Goal: Information Seeking & Learning: Learn about a topic

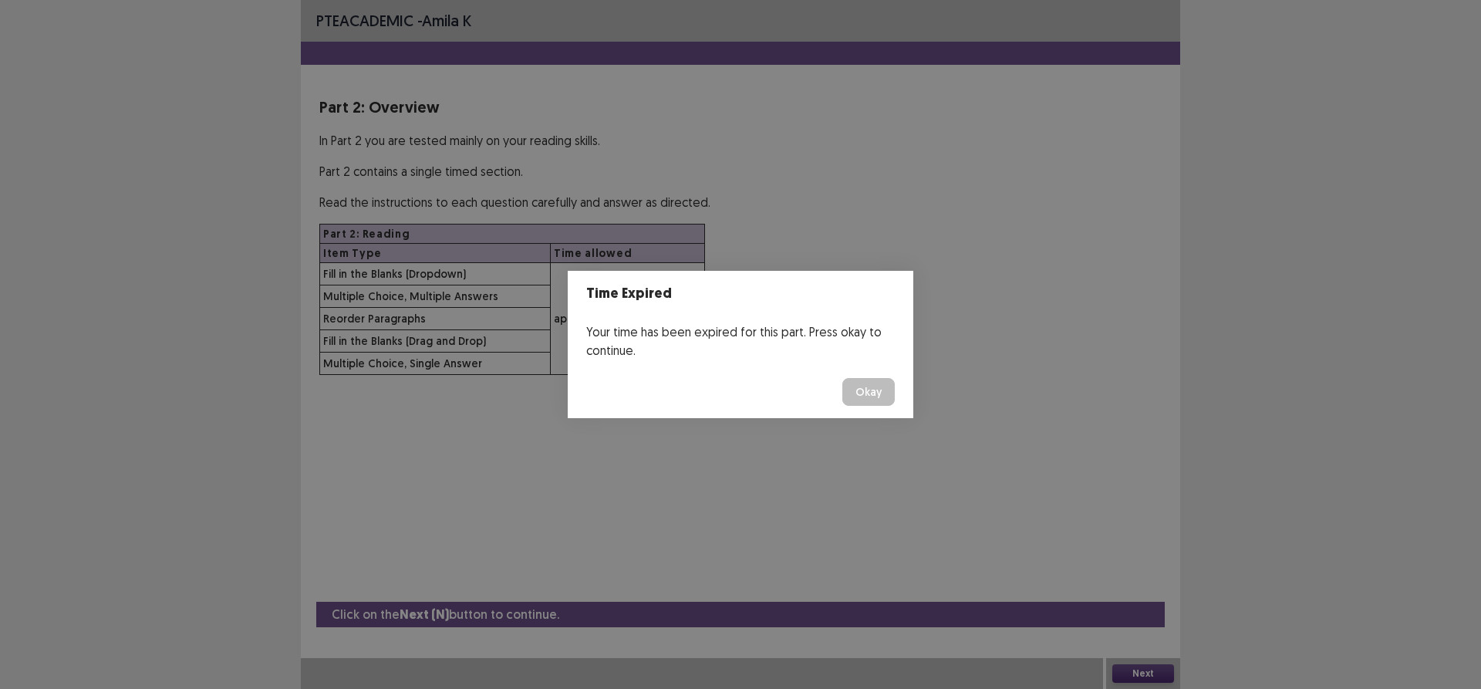
click at [852, 390] on button "Okay" at bounding box center [868, 392] width 52 height 28
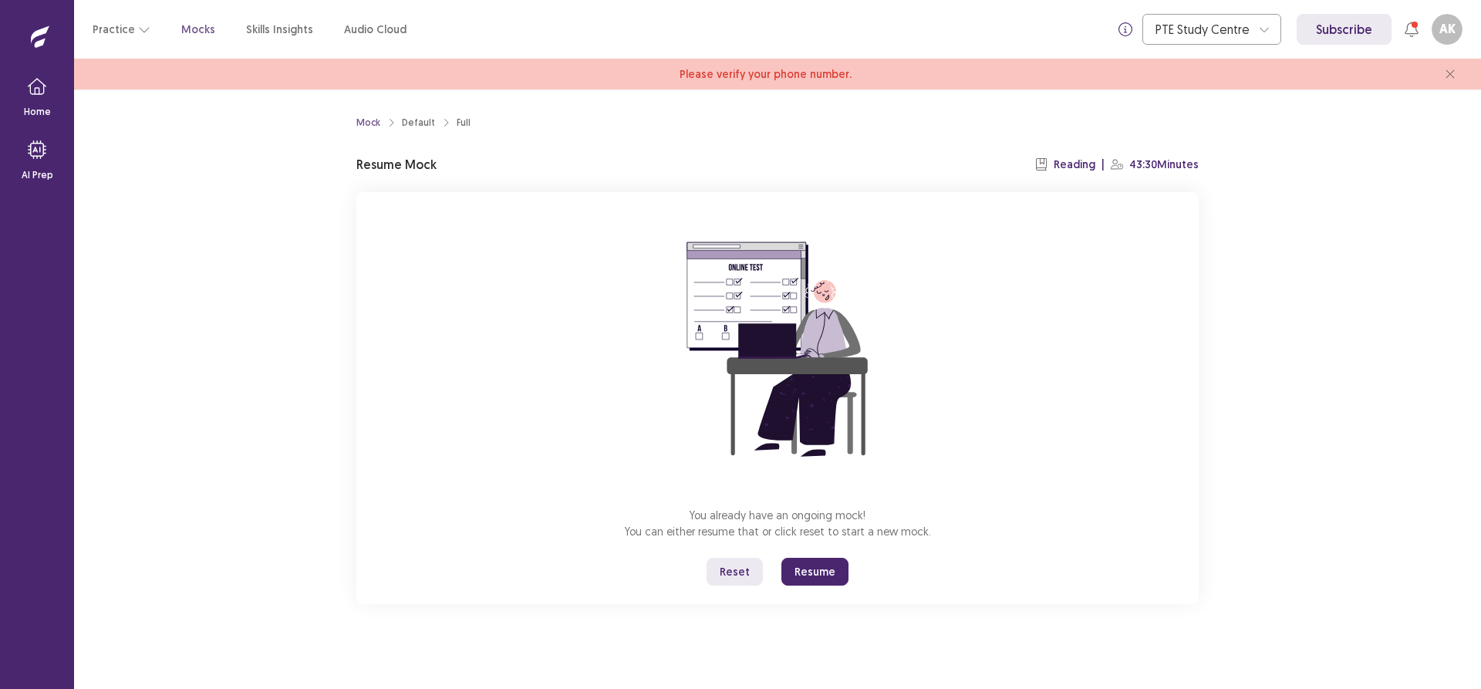
click at [819, 569] on button "Resume" at bounding box center [814, 572] width 67 height 28
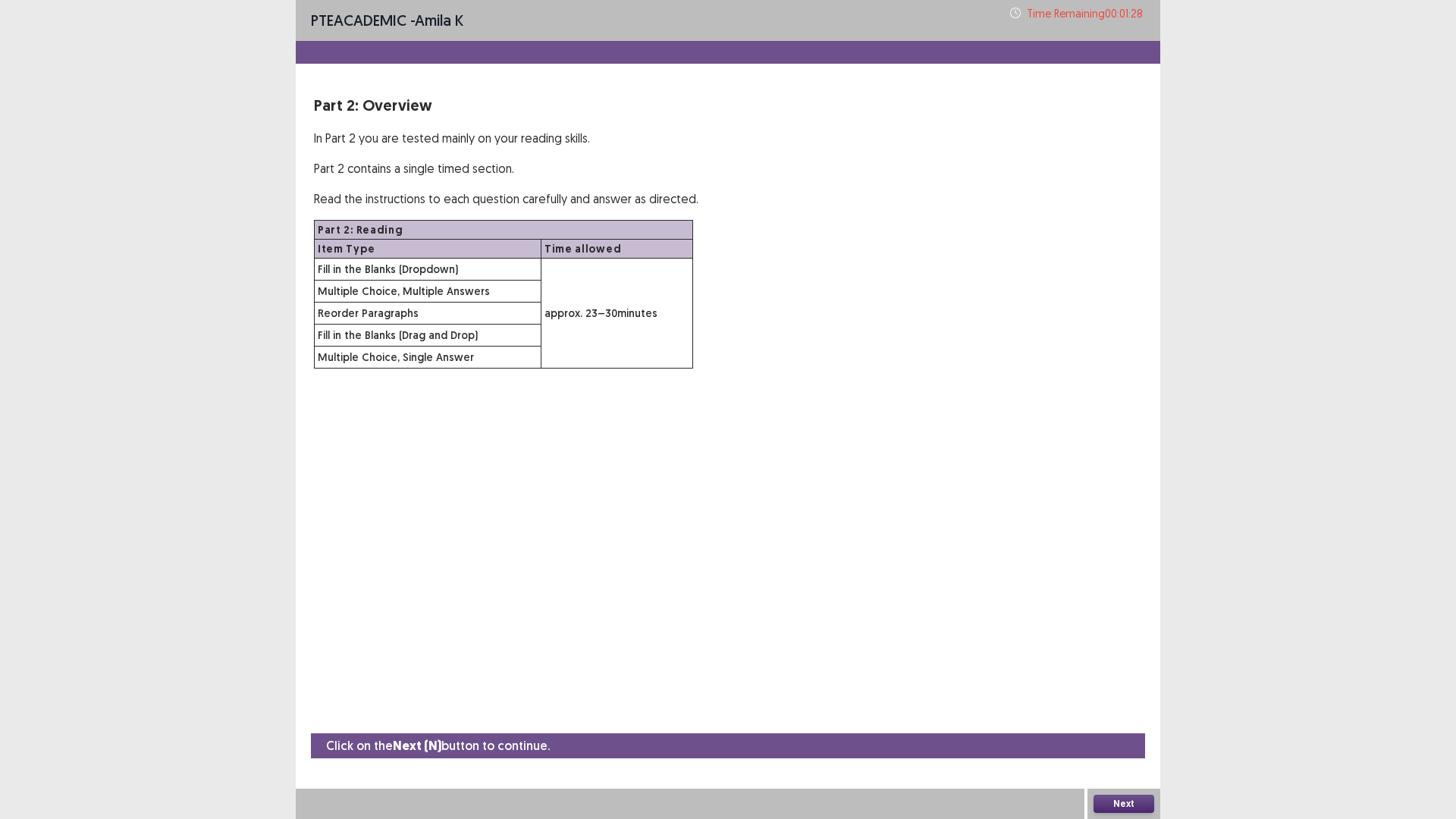
click at [1112, 676] on button "Next" at bounding box center [1124, 803] width 61 height 19
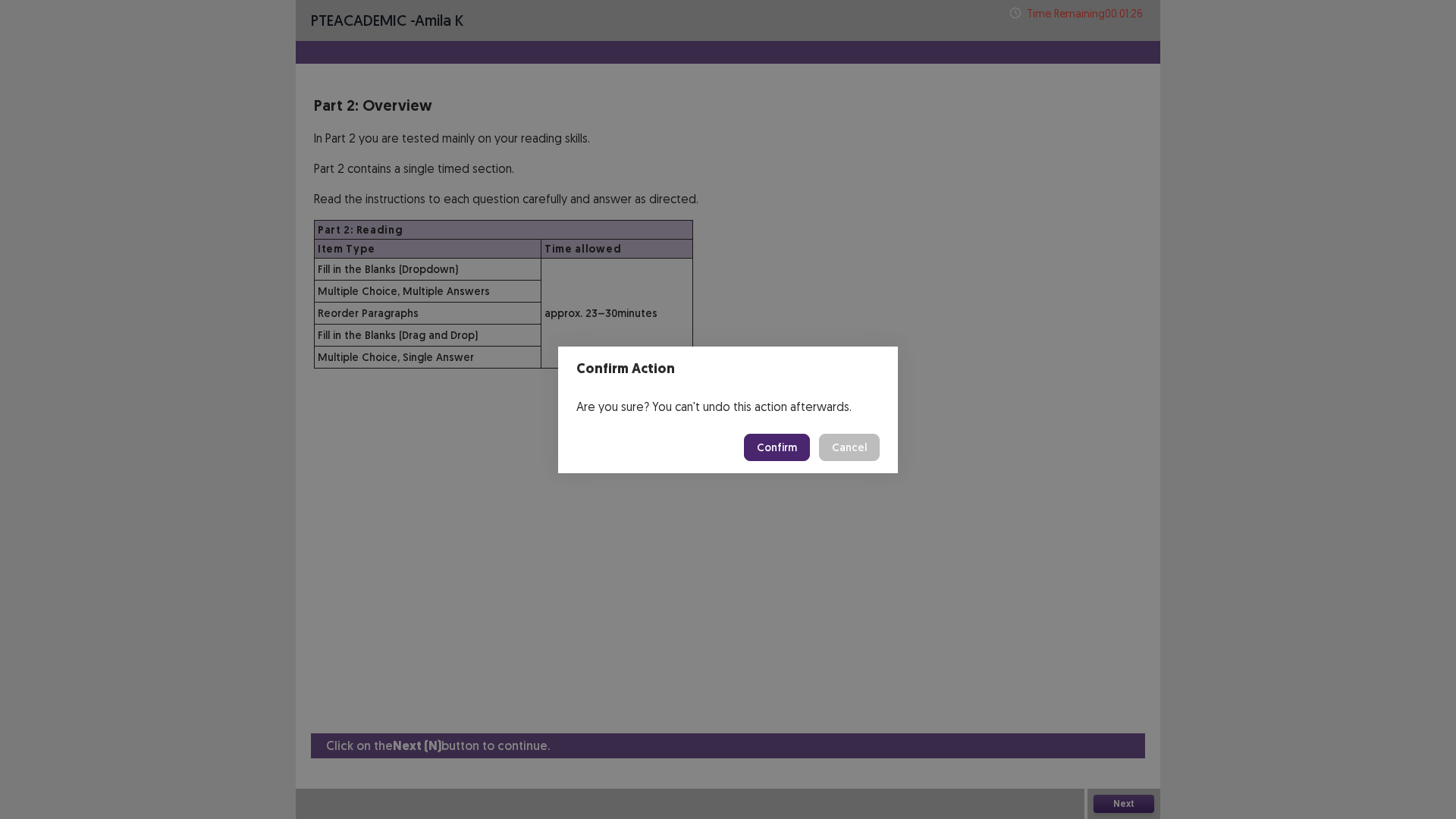
click at [843, 442] on button "Cancel" at bounding box center [849, 447] width 61 height 28
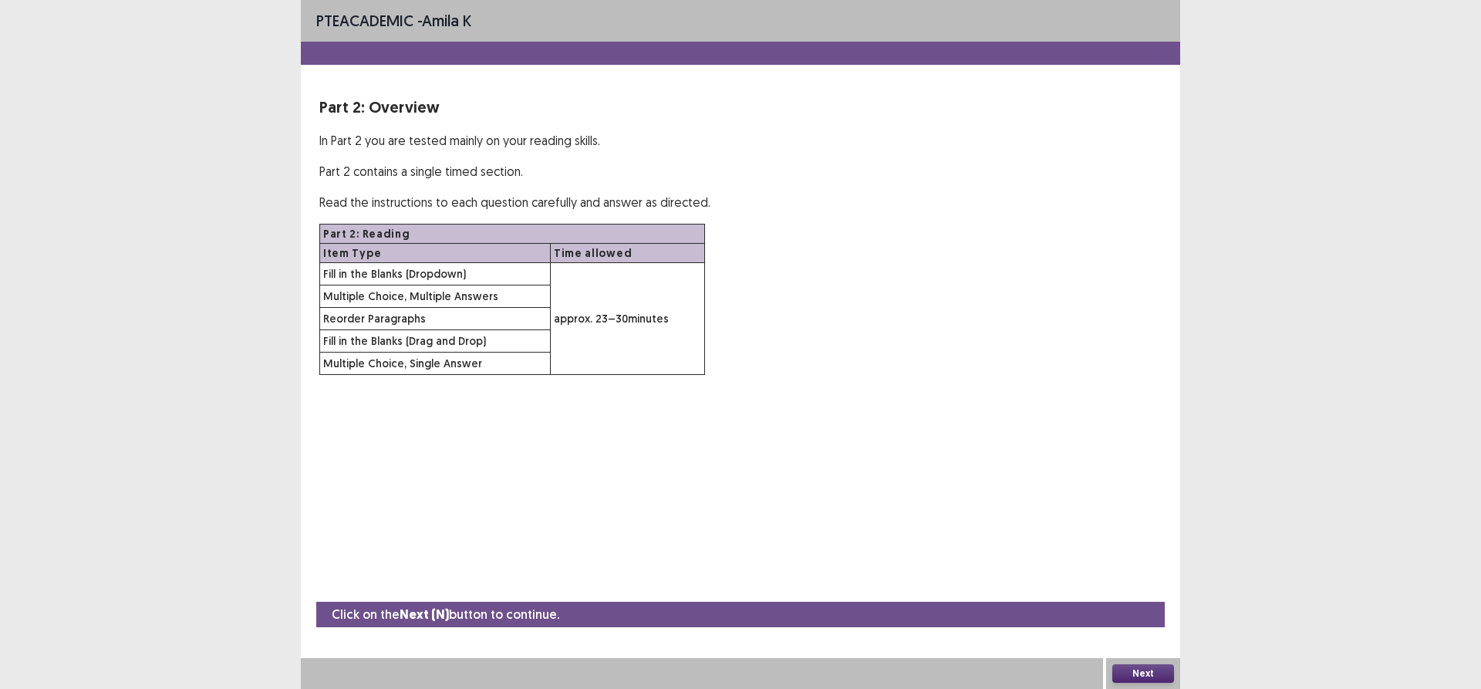
click at [1128, 676] on button "Next" at bounding box center [1143, 673] width 62 height 19
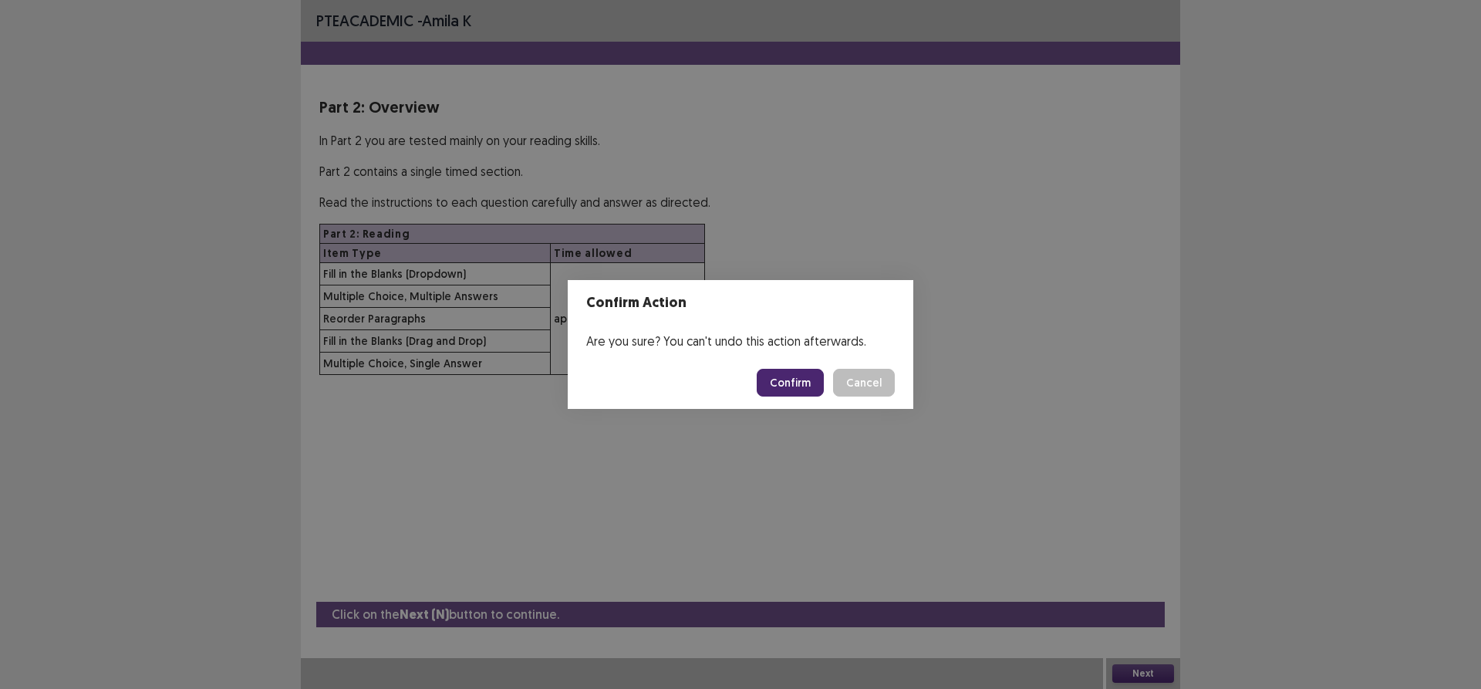
click at [788, 386] on button "Confirm" at bounding box center [790, 383] width 67 height 28
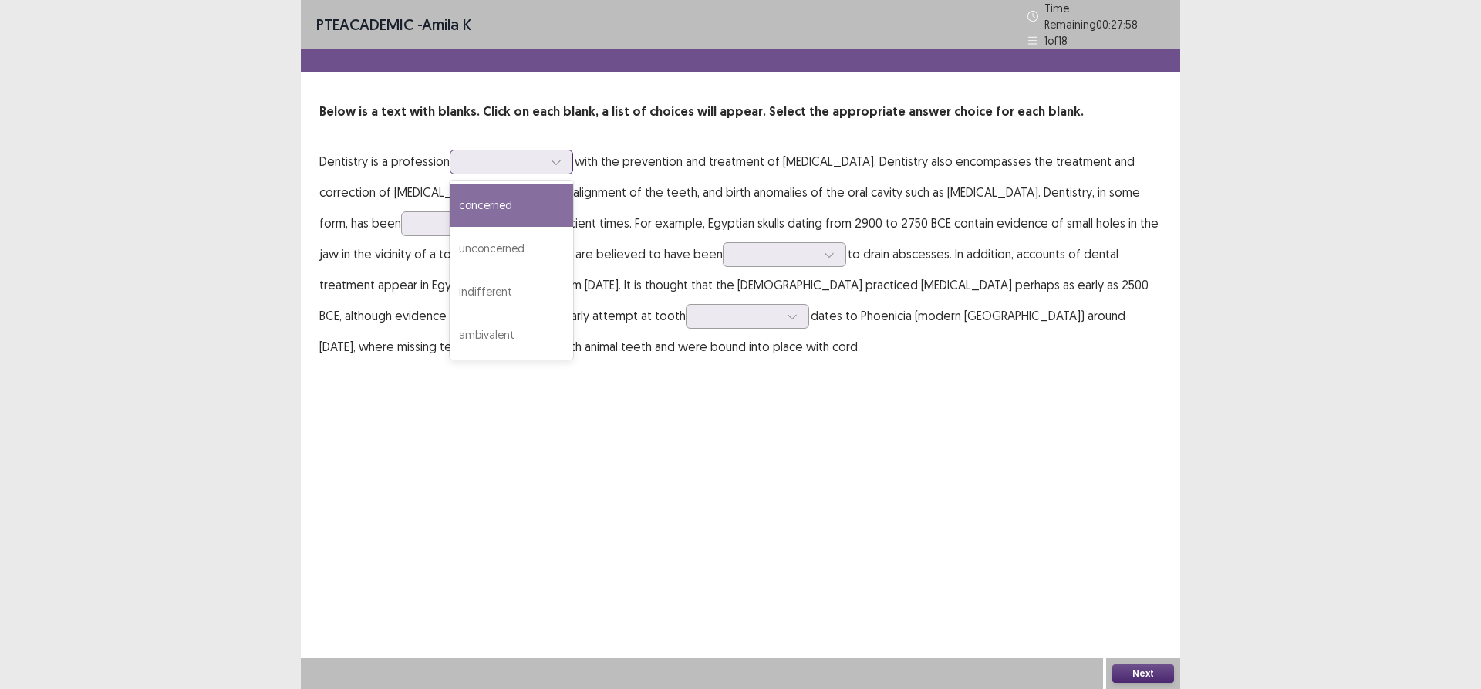
click at [532, 161] on div at bounding box center [503, 161] width 80 height 15
click at [531, 197] on div "concerned" at bounding box center [511, 205] width 123 height 43
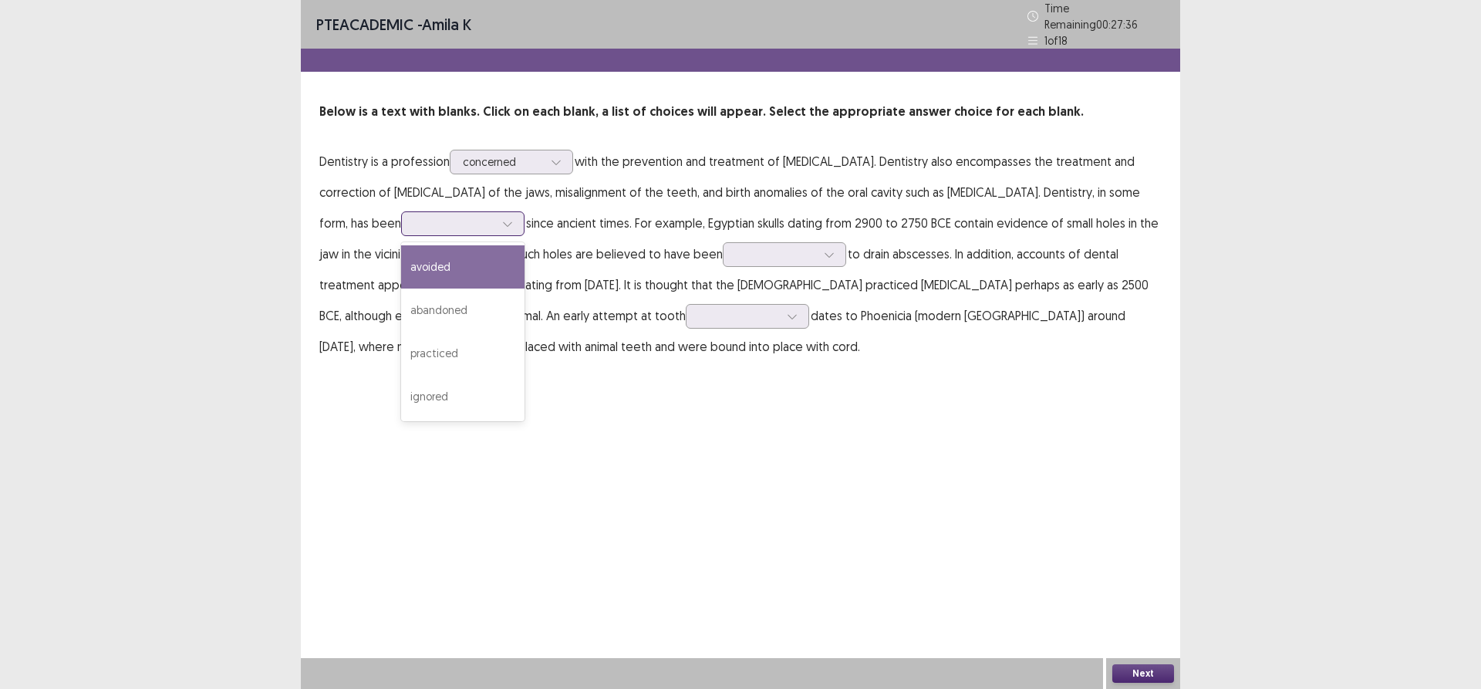
click at [414, 216] on div at bounding box center [454, 223] width 80 height 15
click at [401, 250] on div "avoided" at bounding box center [462, 266] width 123 height 43
click at [414, 221] on div at bounding box center [454, 223] width 80 height 15
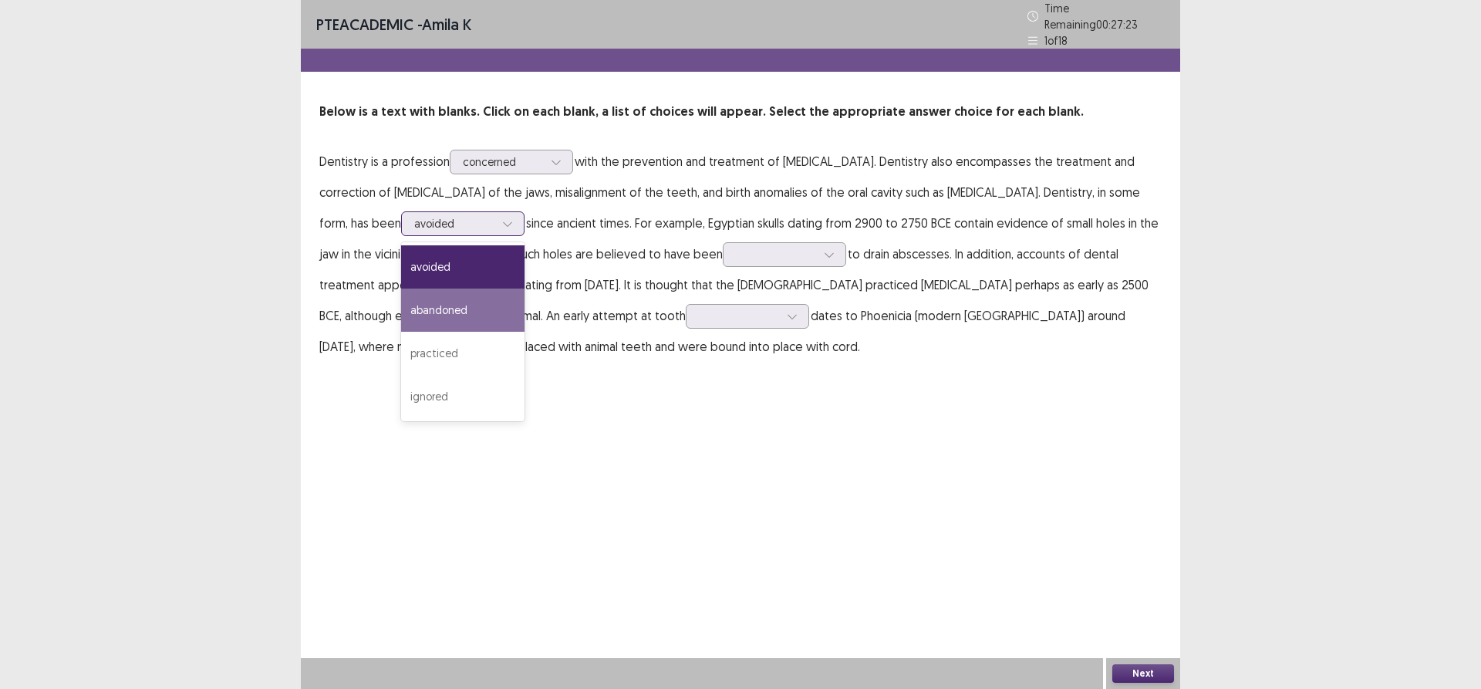
click at [401, 299] on div "abandoned" at bounding box center [462, 309] width 123 height 43
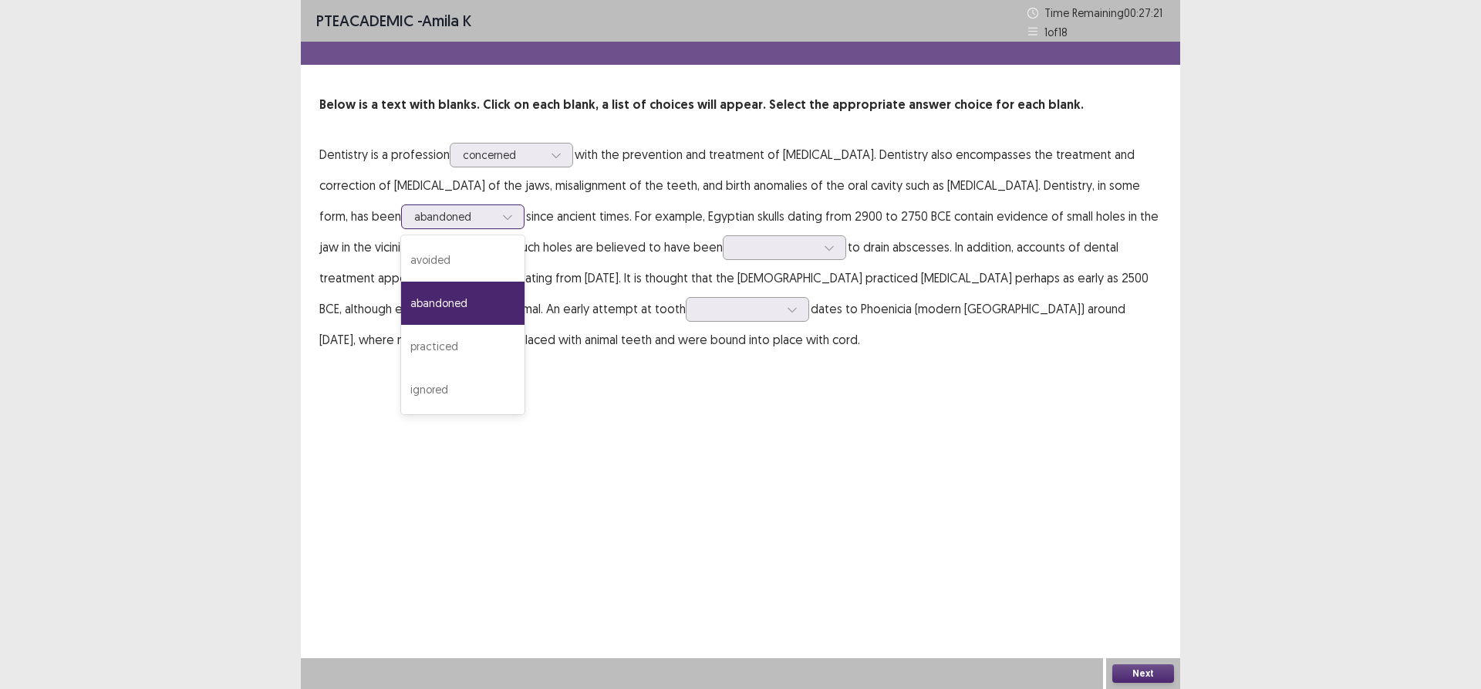
drag, startPoint x: 432, startPoint y: 218, endPoint x: 413, endPoint y: 234, distance: 24.6
click at [413, 229] on div "option abandoned, selected. 4 results available. Use Up and Down to choose opti…" at bounding box center [462, 216] width 123 height 25
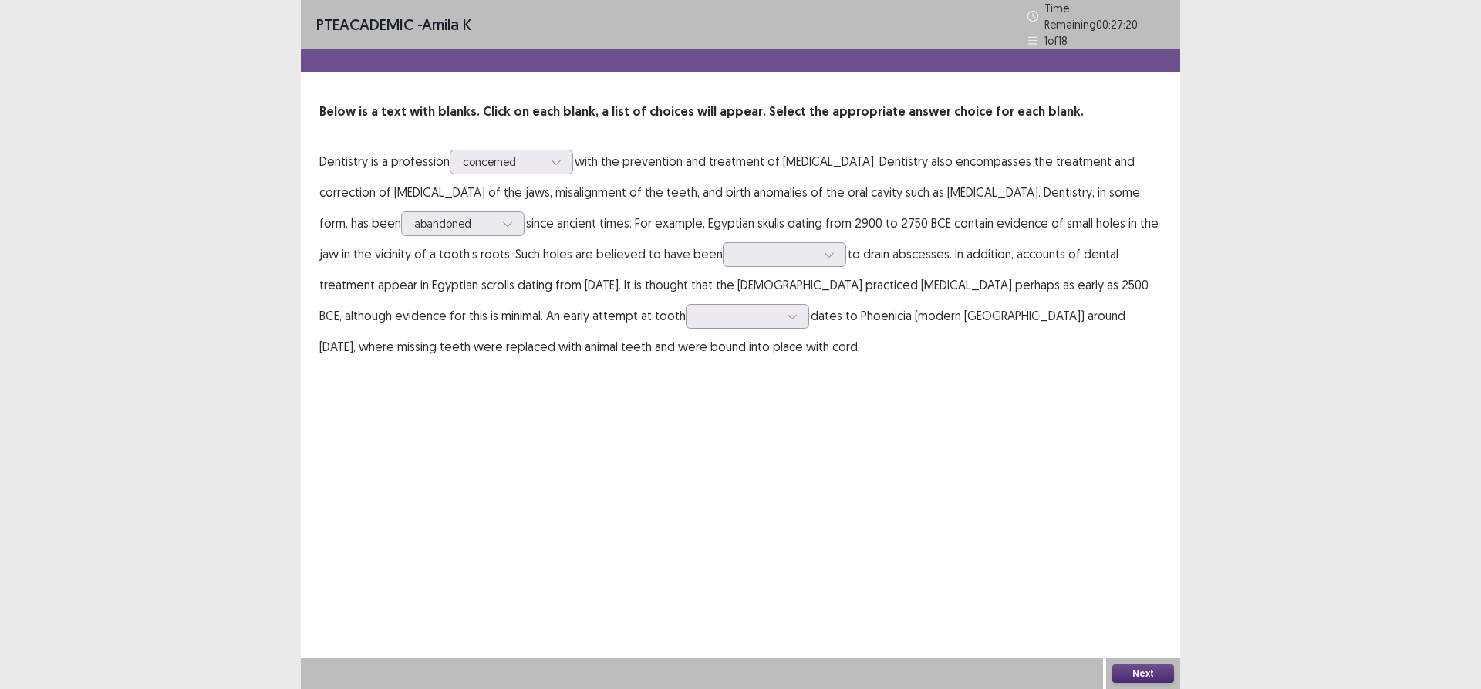
click at [433, 187] on p "Dentistry is a profession concerned with the prevention and treatment of [MEDIC…" at bounding box center [740, 254] width 842 height 216
click at [736, 249] on div at bounding box center [776, 254] width 80 height 15
click at [414, 221] on div at bounding box center [454, 223] width 80 height 15
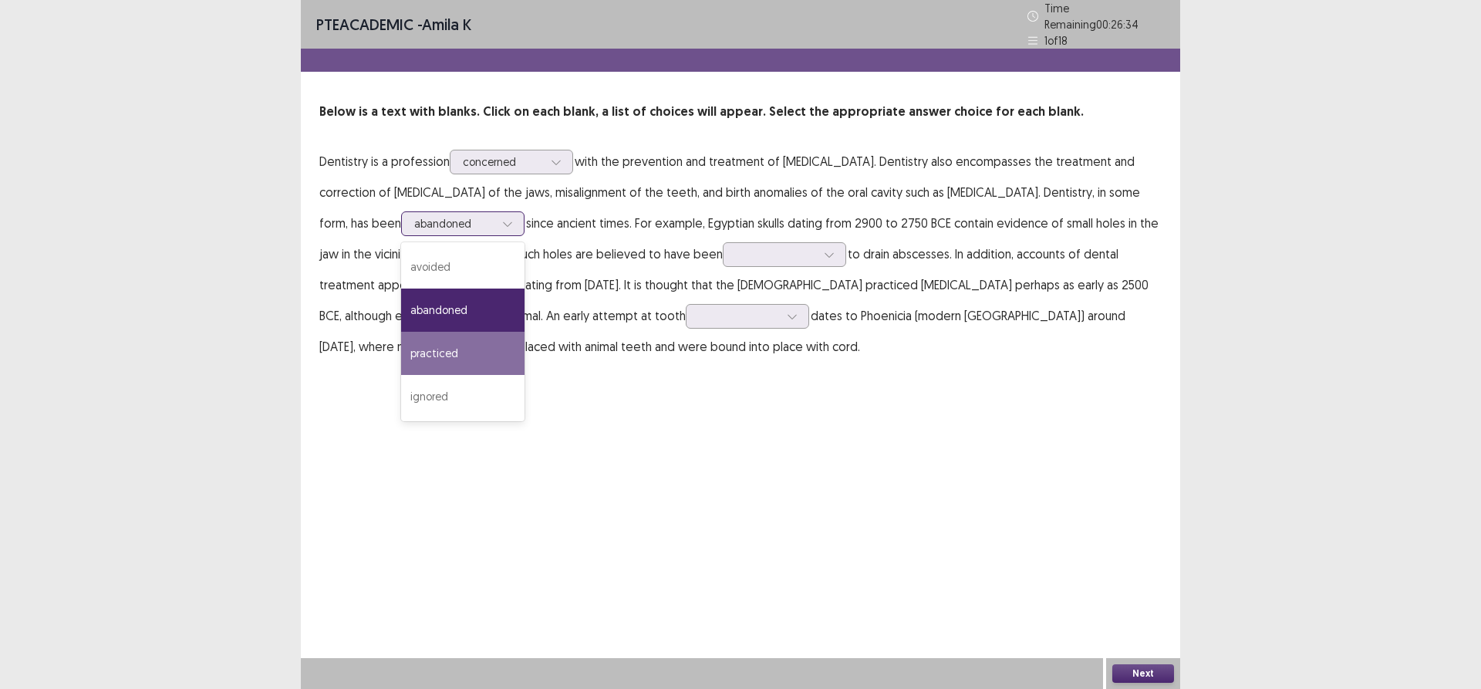
click at [401, 342] on div "practiced" at bounding box center [462, 353] width 123 height 43
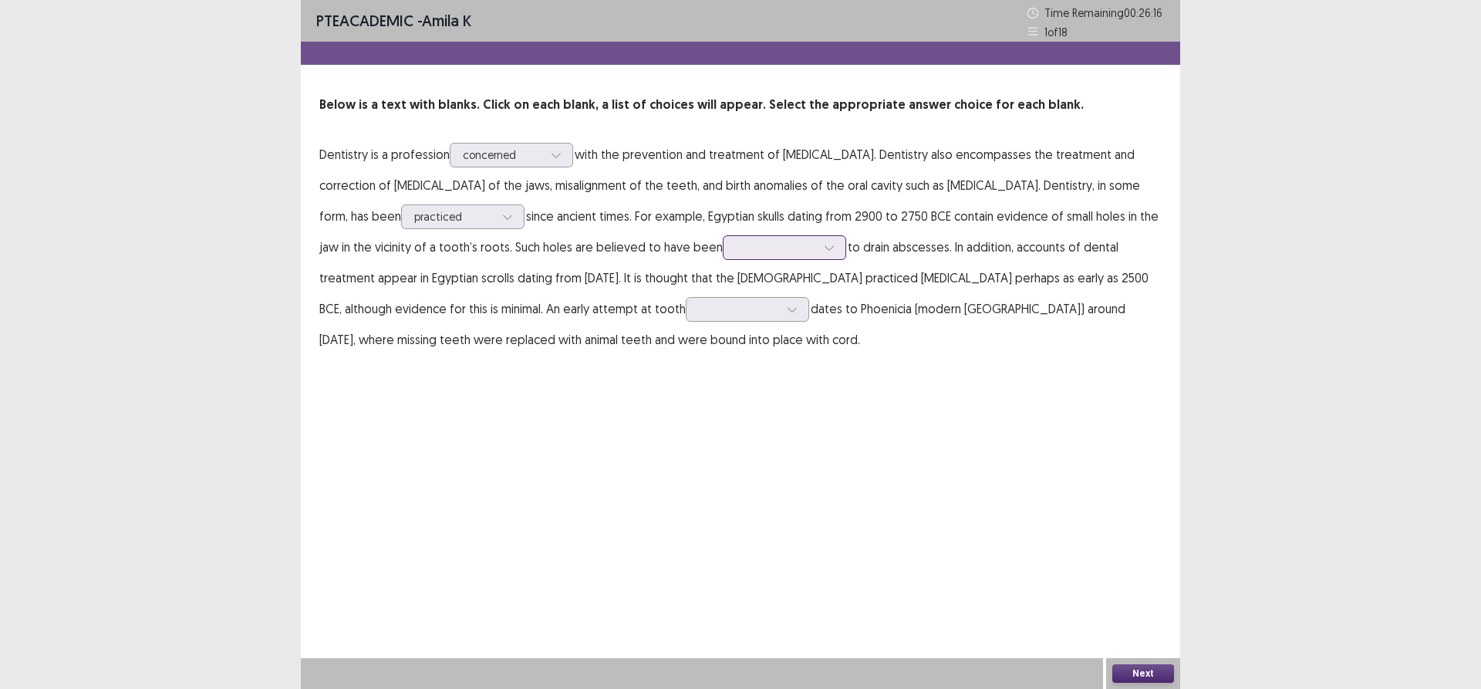
click at [746, 241] on div at bounding box center [776, 247] width 80 height 15
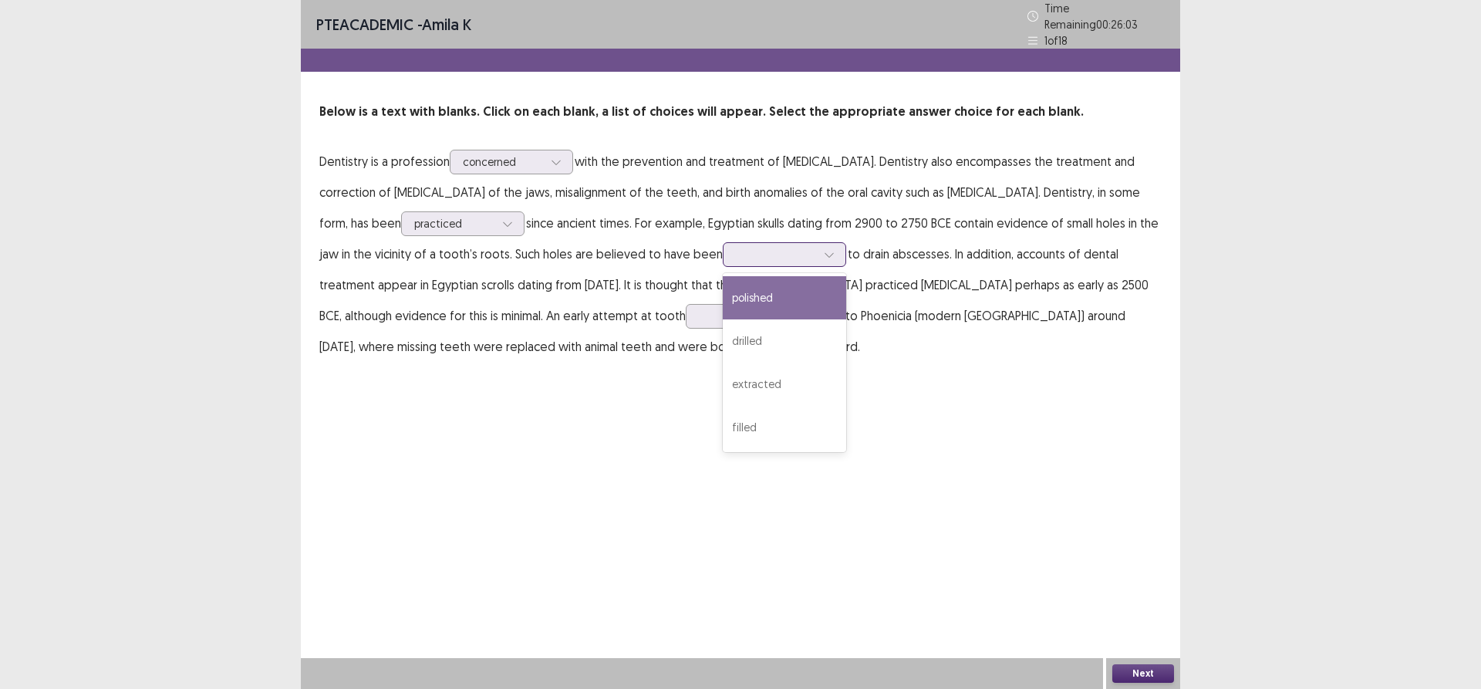
click at [748, 285] on div "polished" at bounding box center [784, 297] width 123 height 43
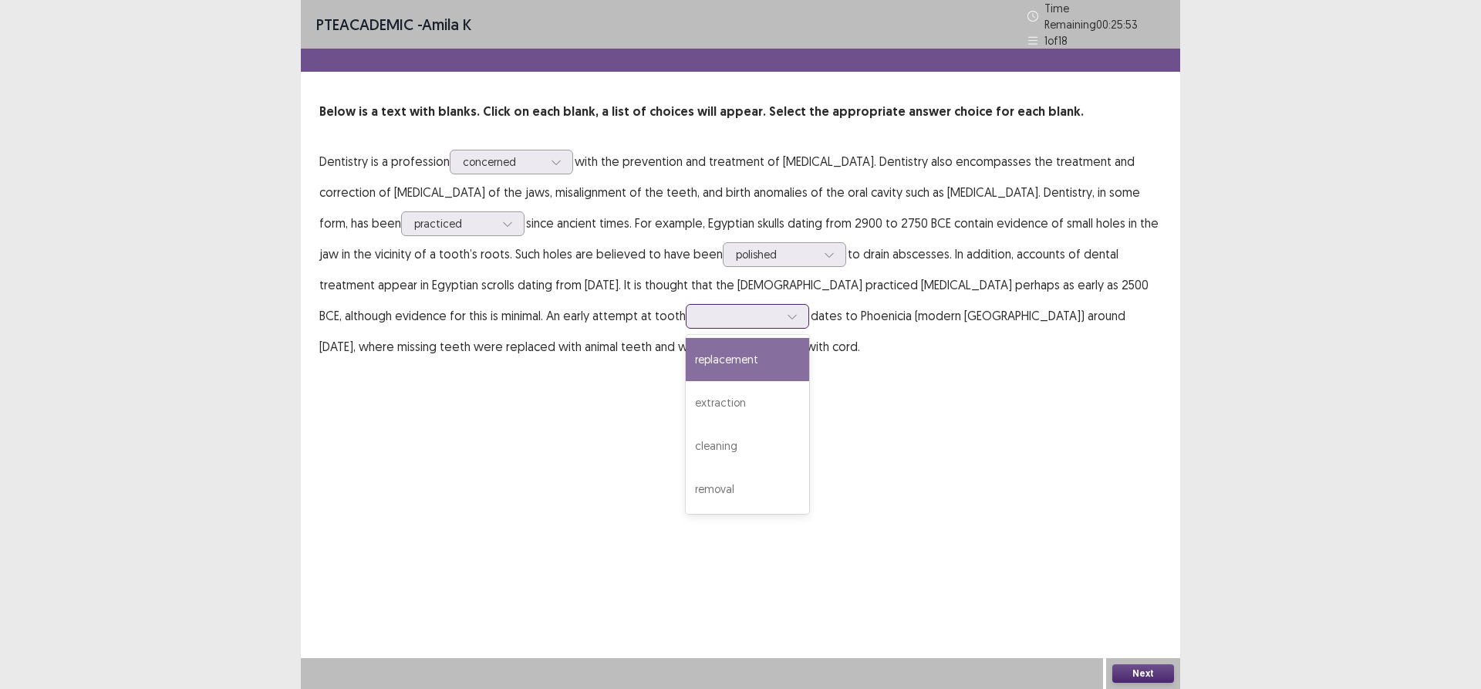
click at [699, 309] on div at bounding box center [739, 316] width 80 height 15
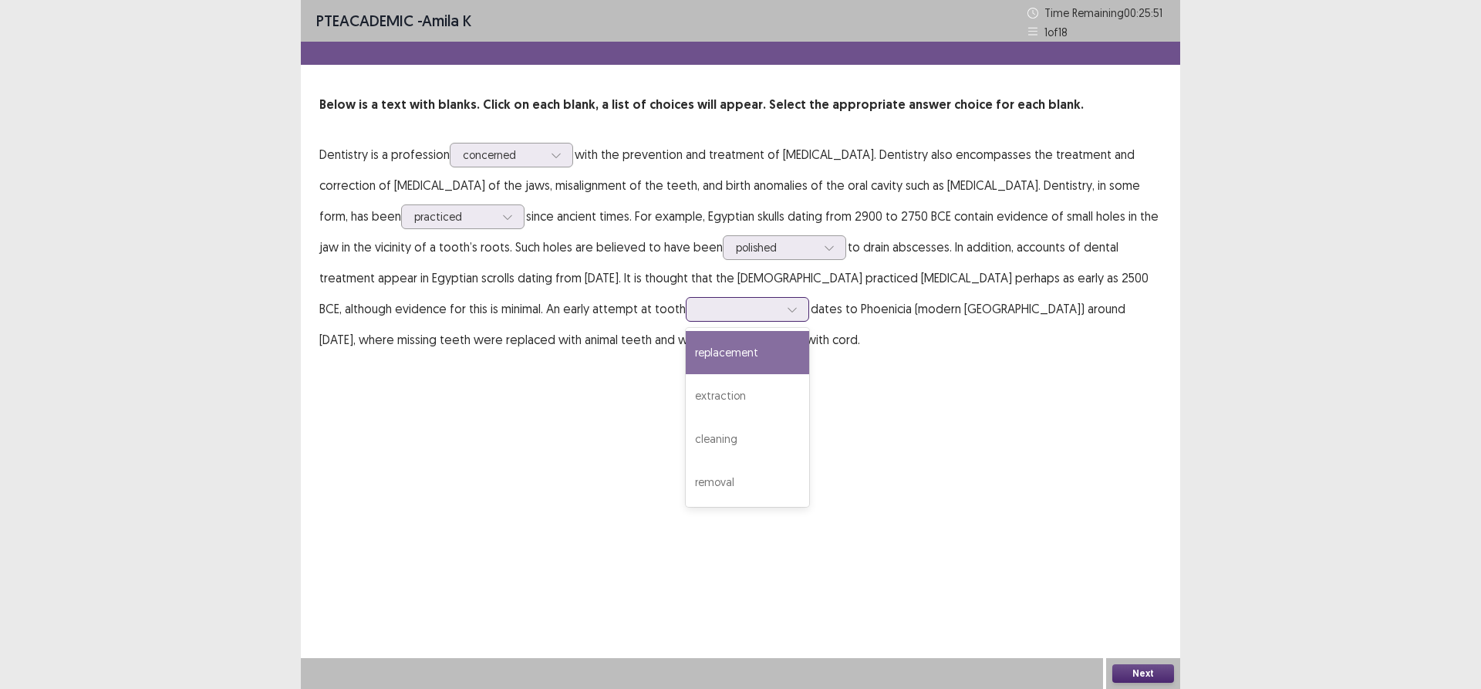
click at [686, 357] on div "replacement" at bounding box center [747, 352] width 123 height 43
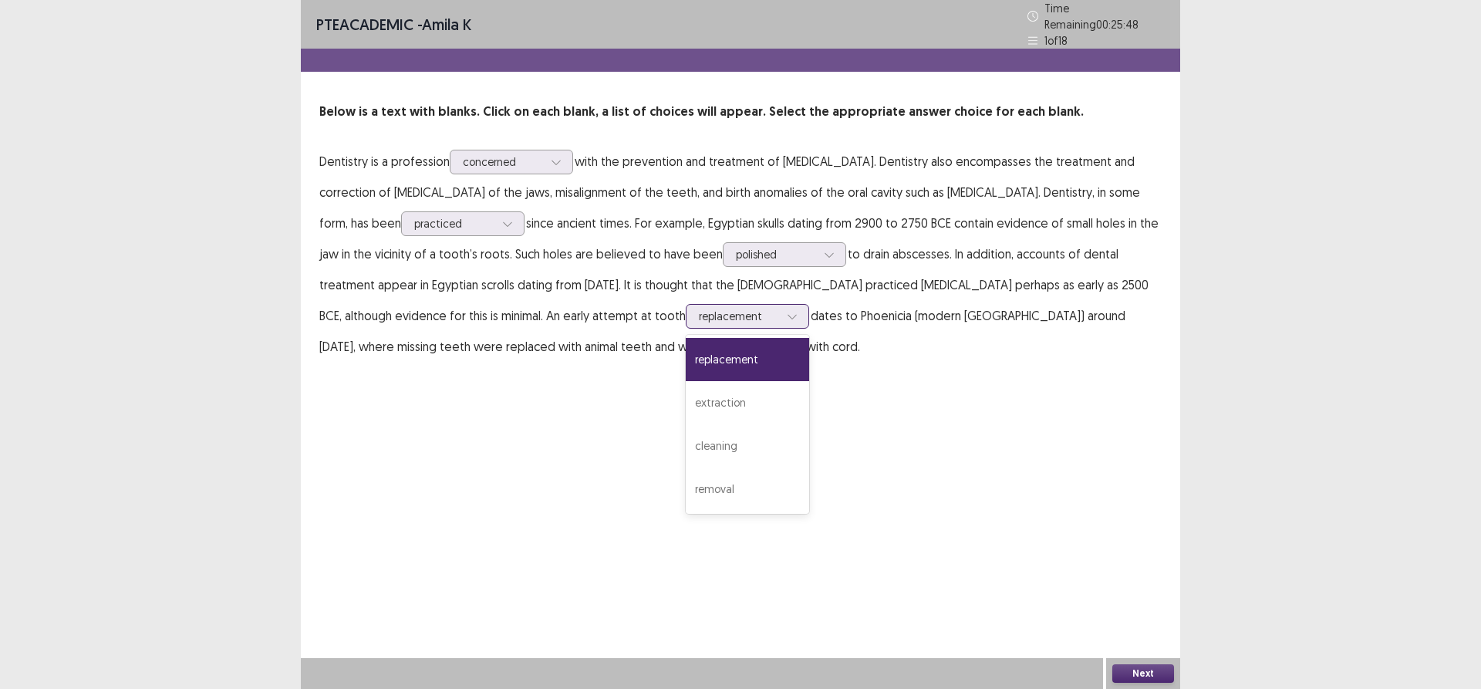
click at [699, 305] on div "replacement" at bounding box center [739, 316] width 80 height 23
click at [686, 436] on div "cleaning" at bounding box center [747, 445] width 123 height 43
click at [699, 318] on div "cleaning" at bounding box center [739, 316] width 80 height 23
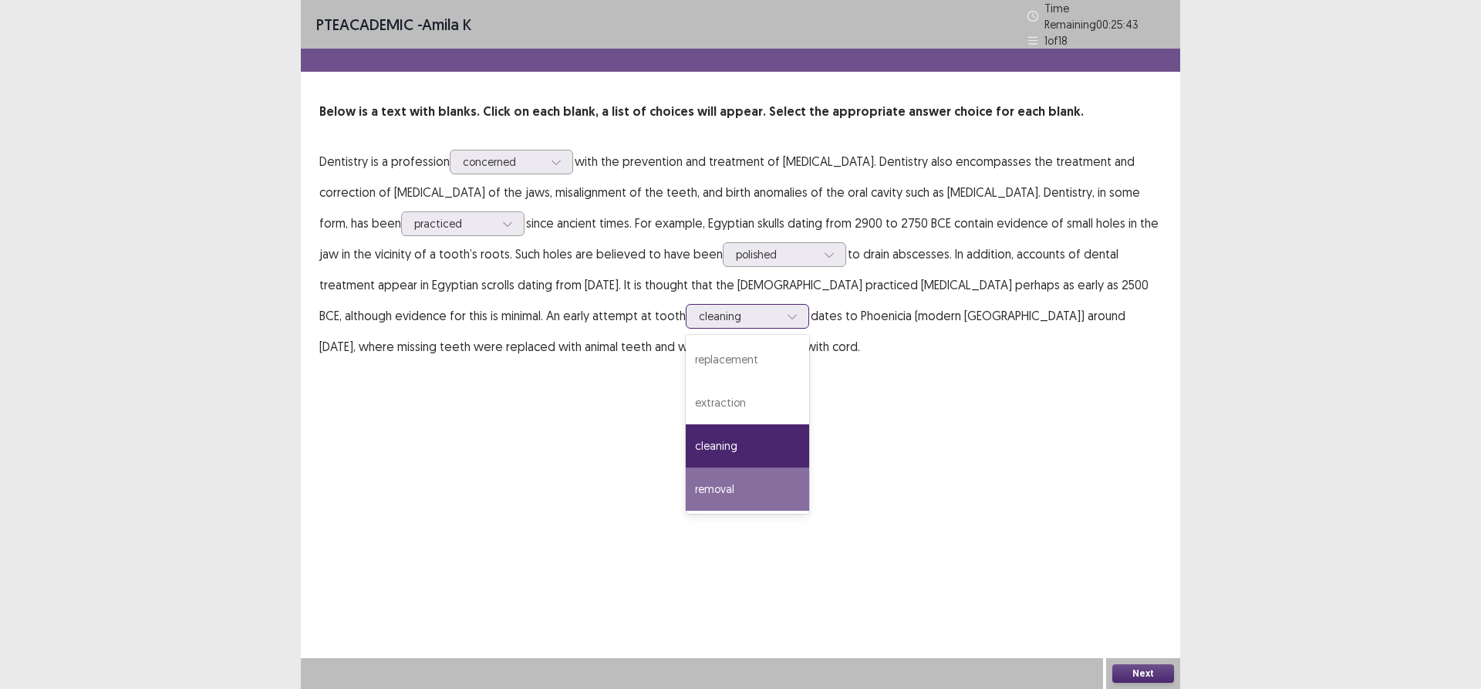
click at [686, 488] on div "removal" at bounding box center [747, 488] width 123 height 43
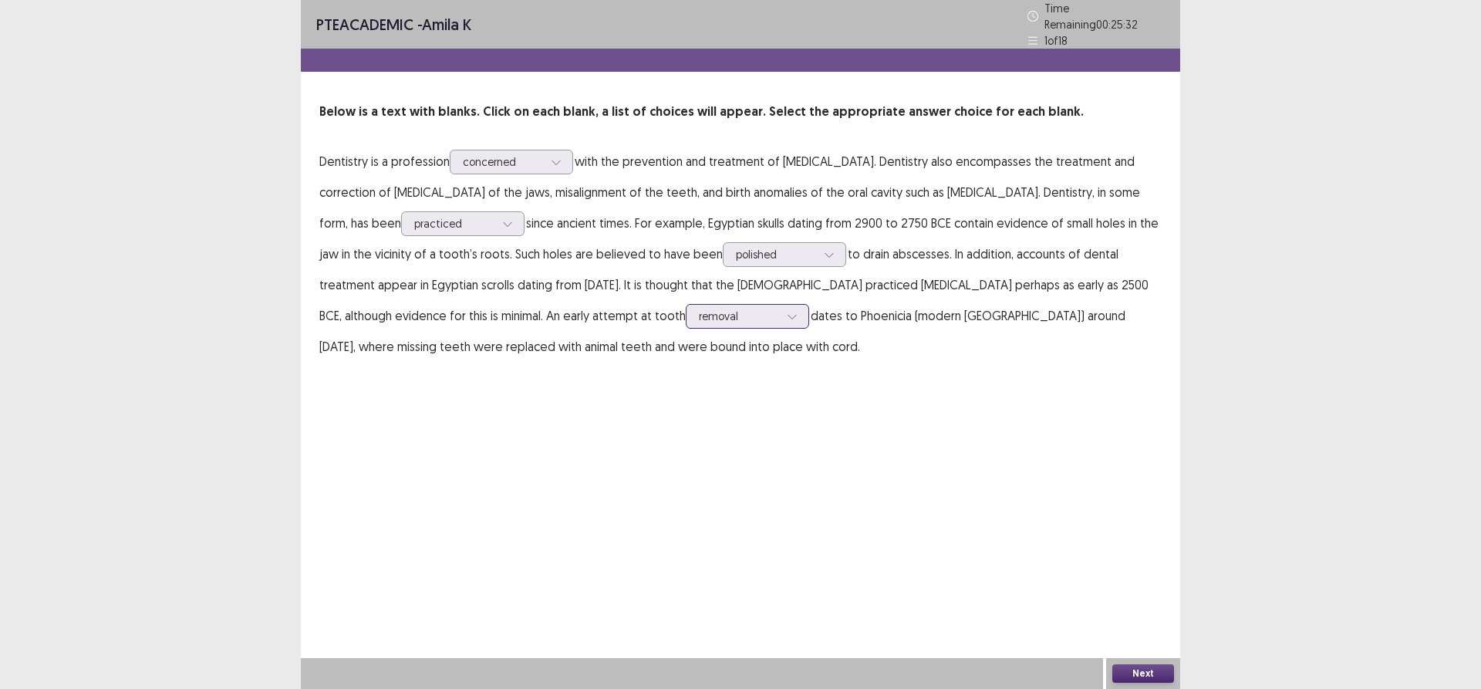
click at [699, 309] on div at bounding box center [739, 316] width 80 height 15
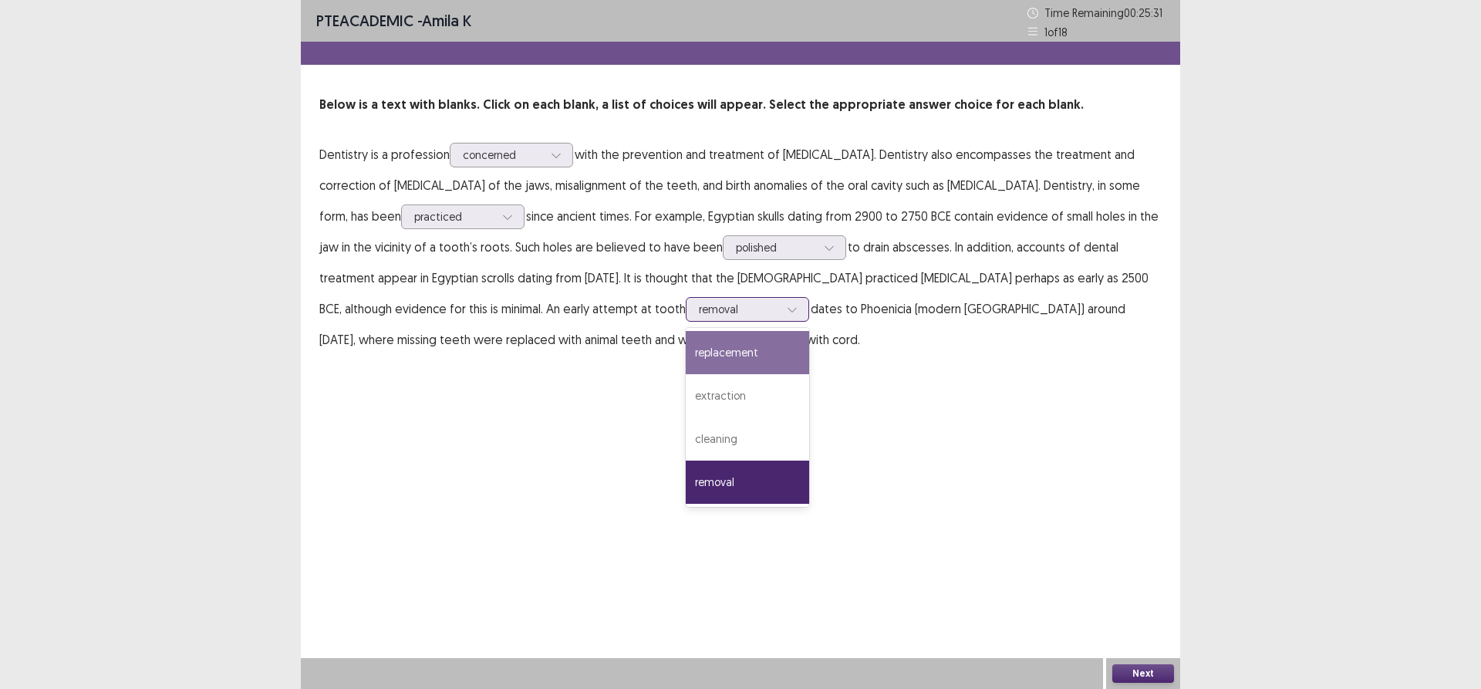
click at [686, 345] on div "replacement" at bounding box center [747, 352] width 123 height 43
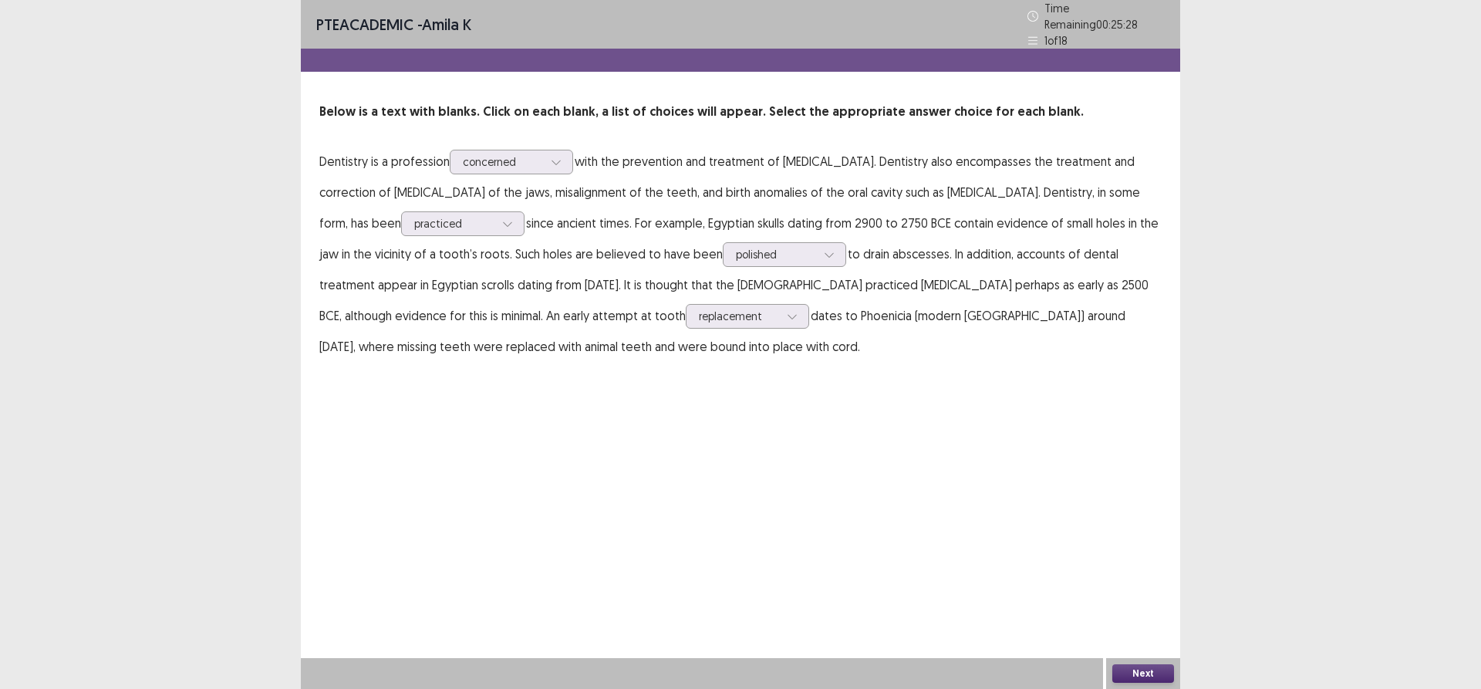
click at [1123, 673] on button "Next" at bounding box center [1143, 673] width 62 height 19
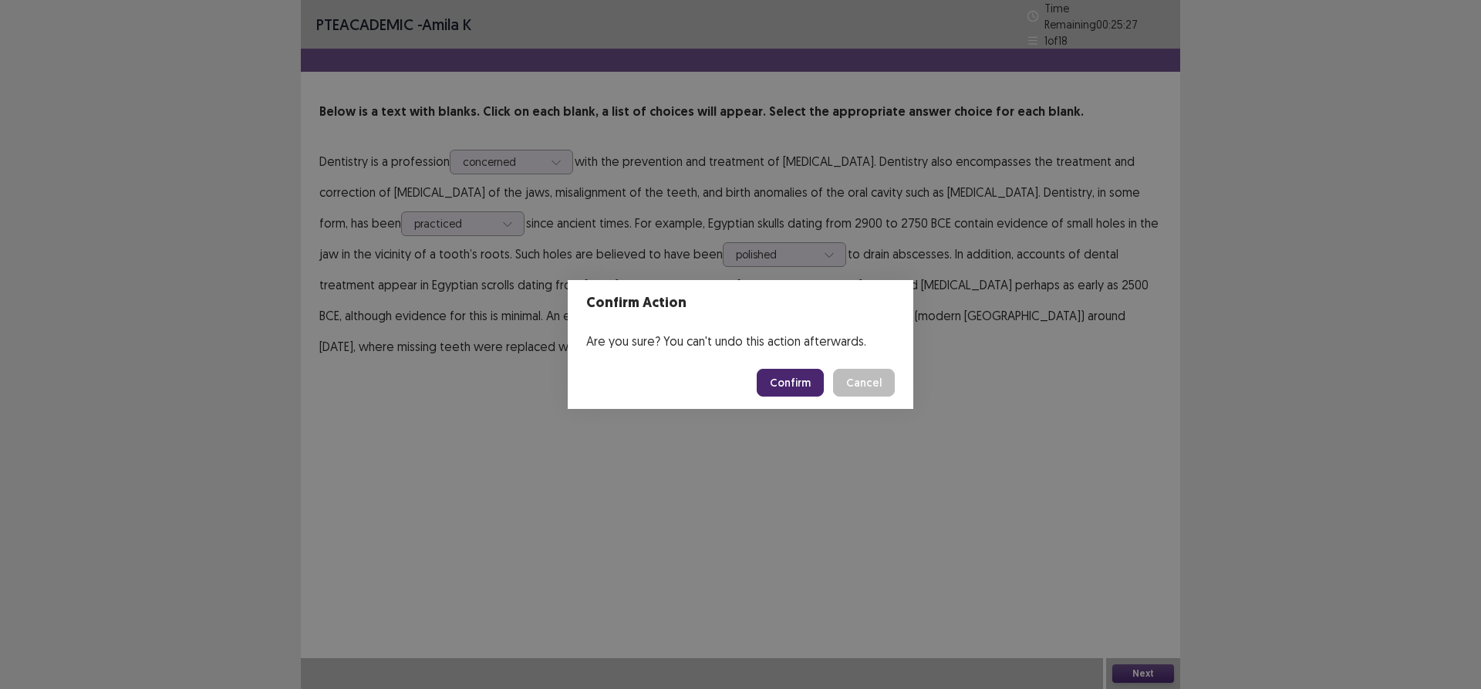
click at [781, 380] on button "Confirm" at bounding box center [790, 383] width 67 height 28
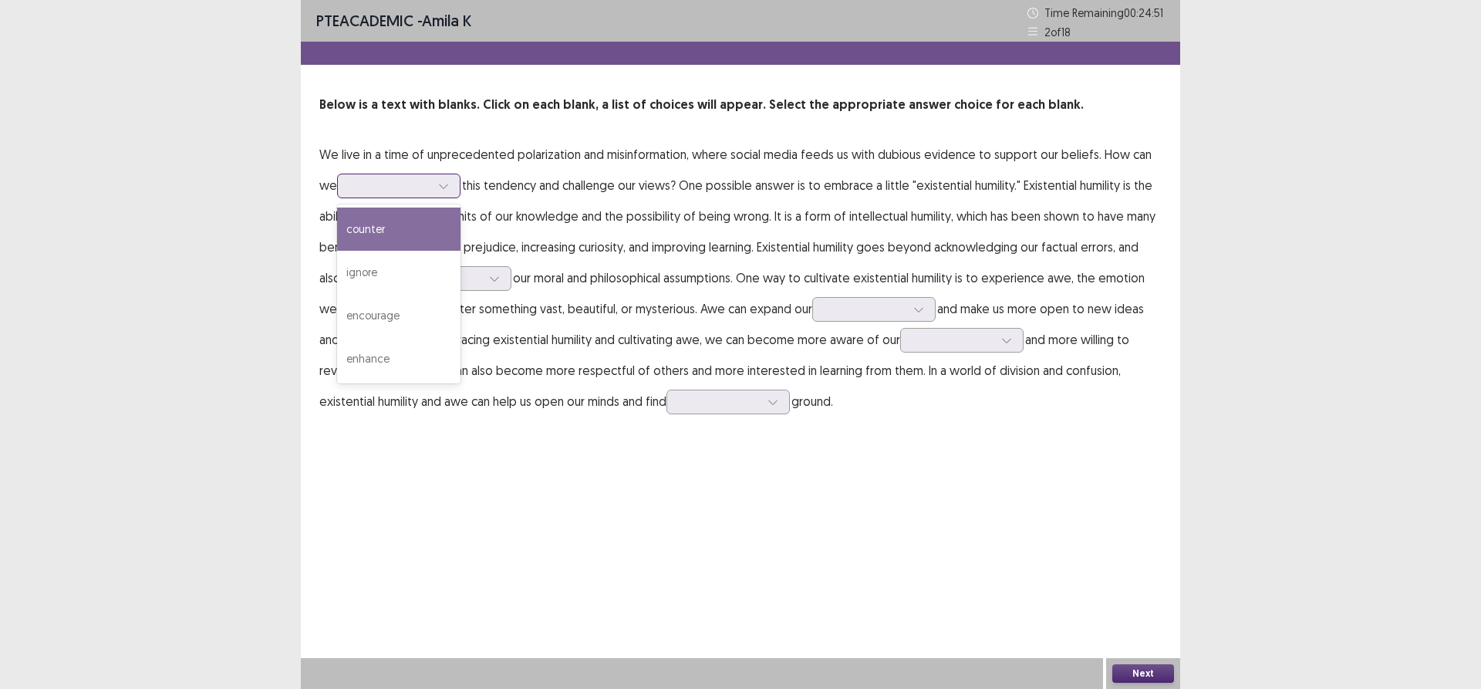
click at [359, 189] on div at bounding box center [390, 185] width 80 height 15
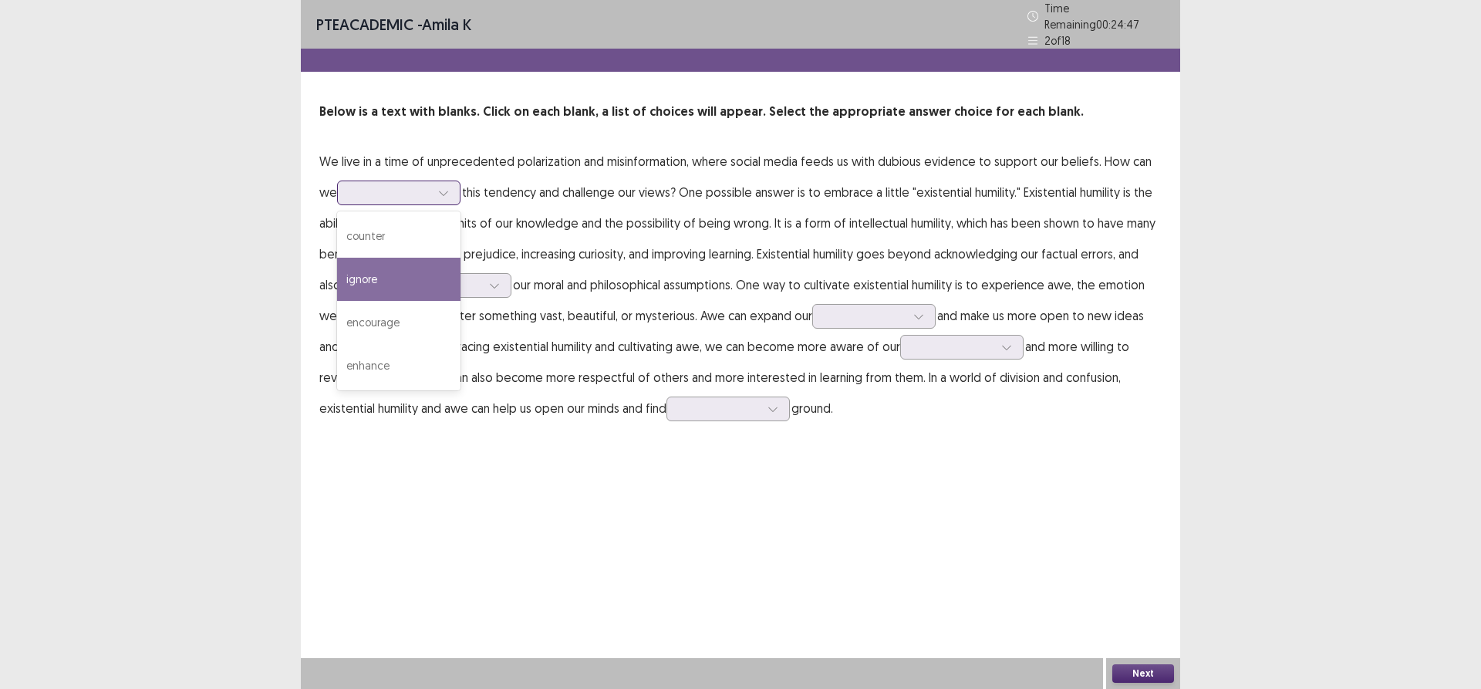
click at [413, 276] on div "ignore" at bounding box center [398, 279] width 123 height 43
click at [436, 278] on div at bounding box center [441, 285] width 80 height 15
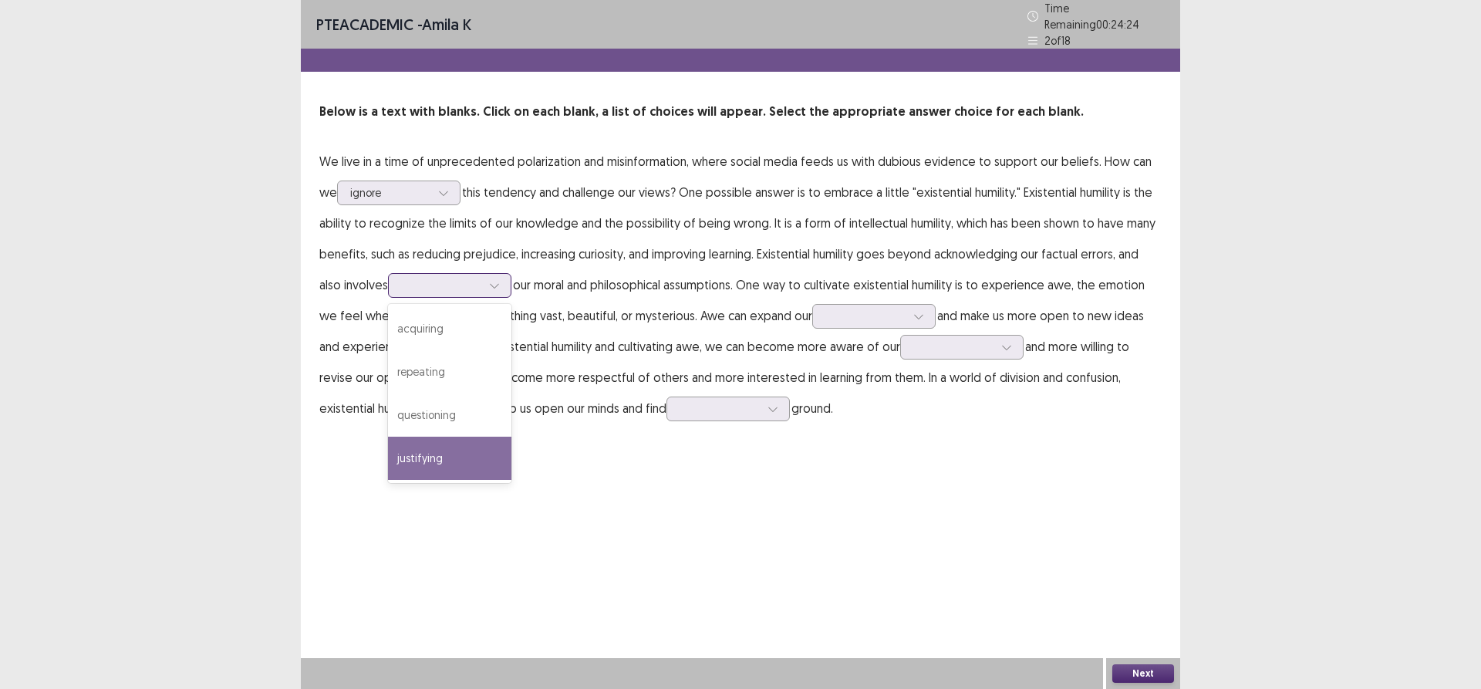
click at [430, 459] on div "justifying" at bounding box center [449, 458] width 123 height 43
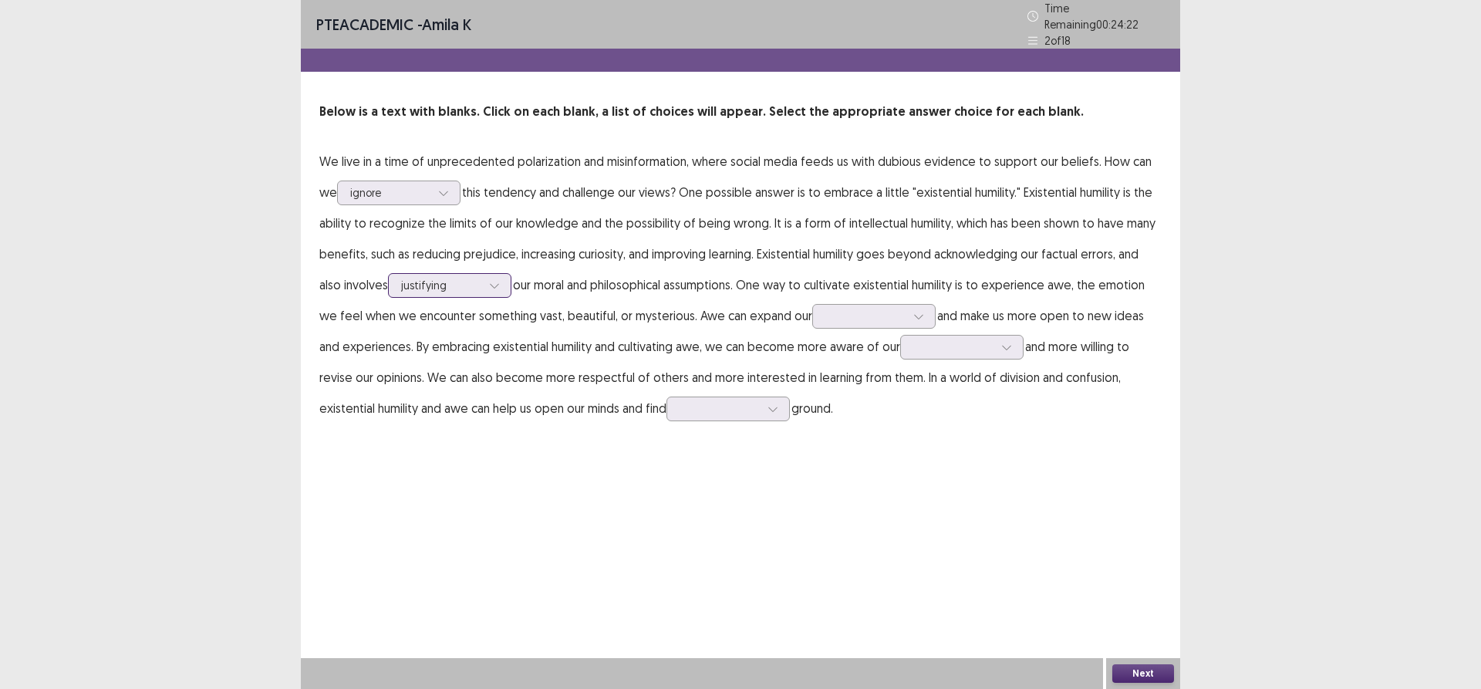
click at [455, 278] on div at bounding box center [441, 285] width 80 height 15
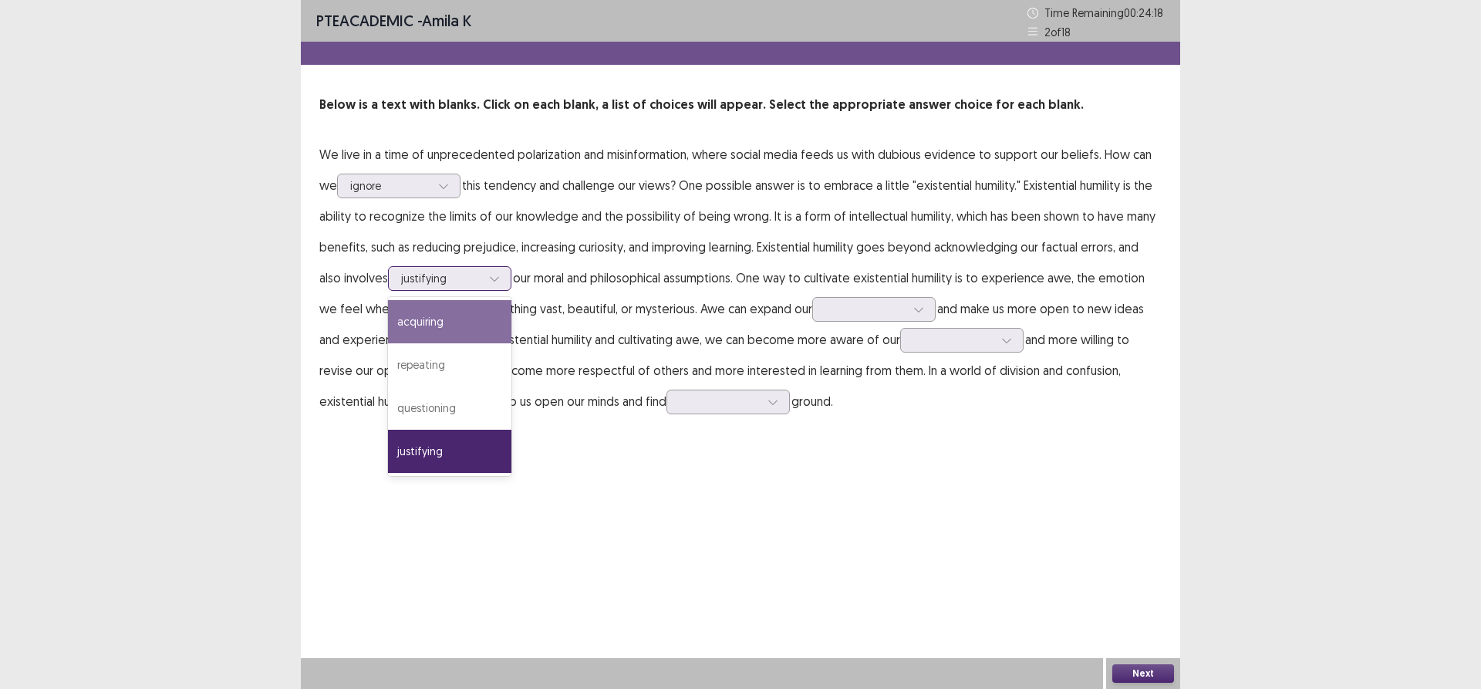
click at [483, 274] on div "justifying" at bounding box center [441, 278] width 83 height 23
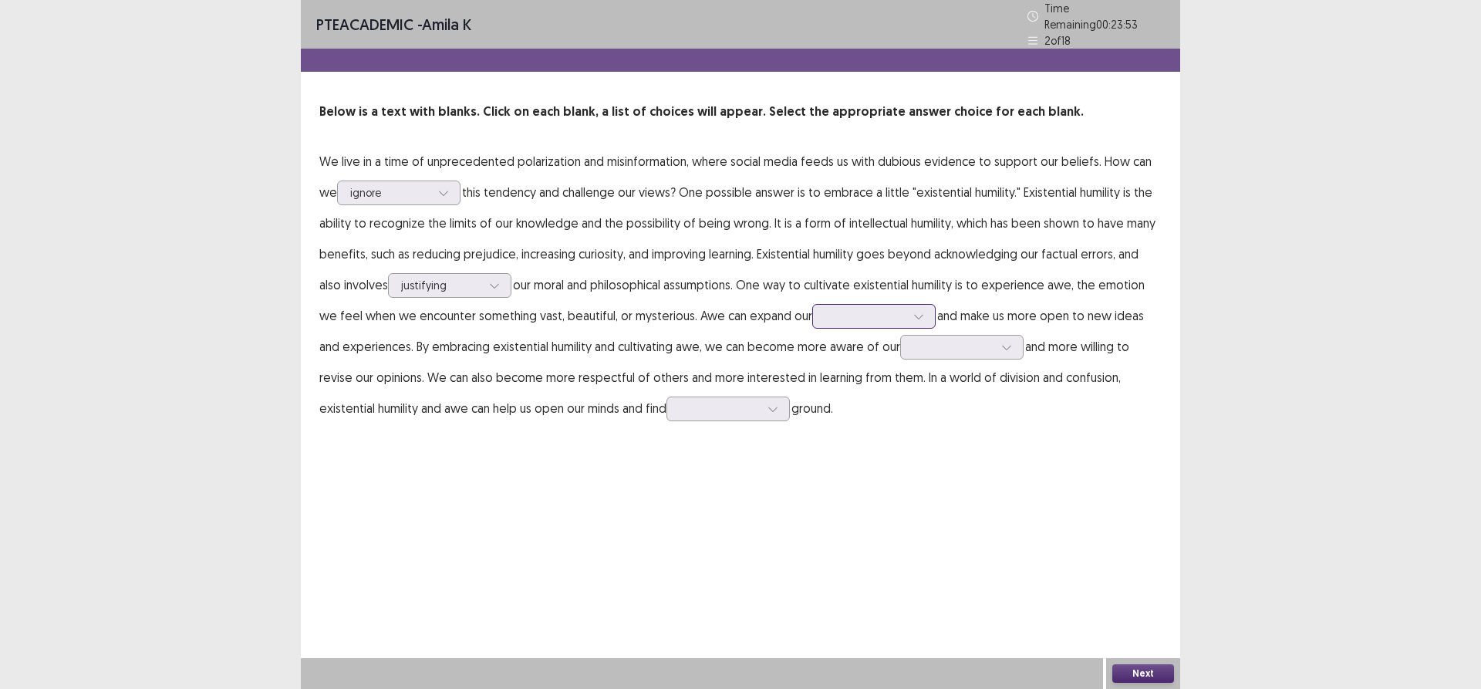
click at [864, 309] on div at bounding box center [865, 316] width 80 height 15
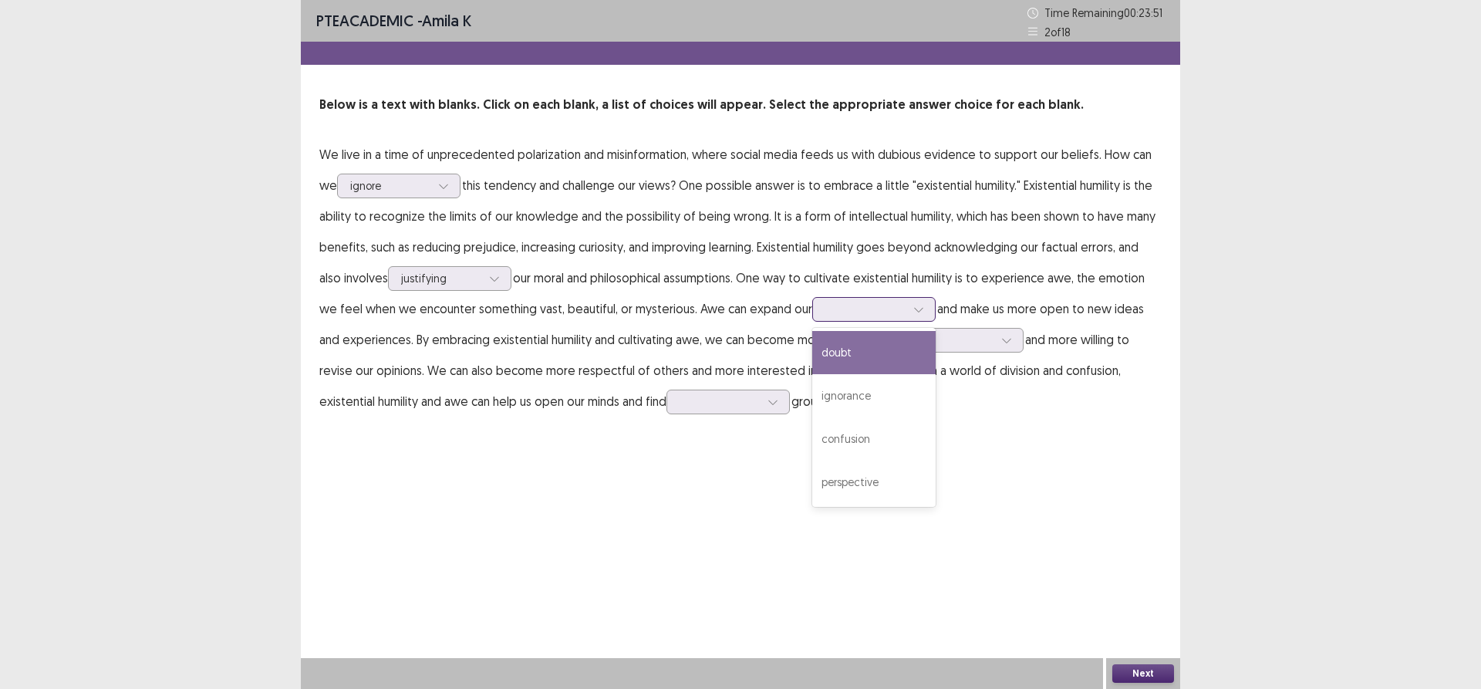
click at [887, 342] on div "doubt" at bounding box center [873, 352] width 123 height 43
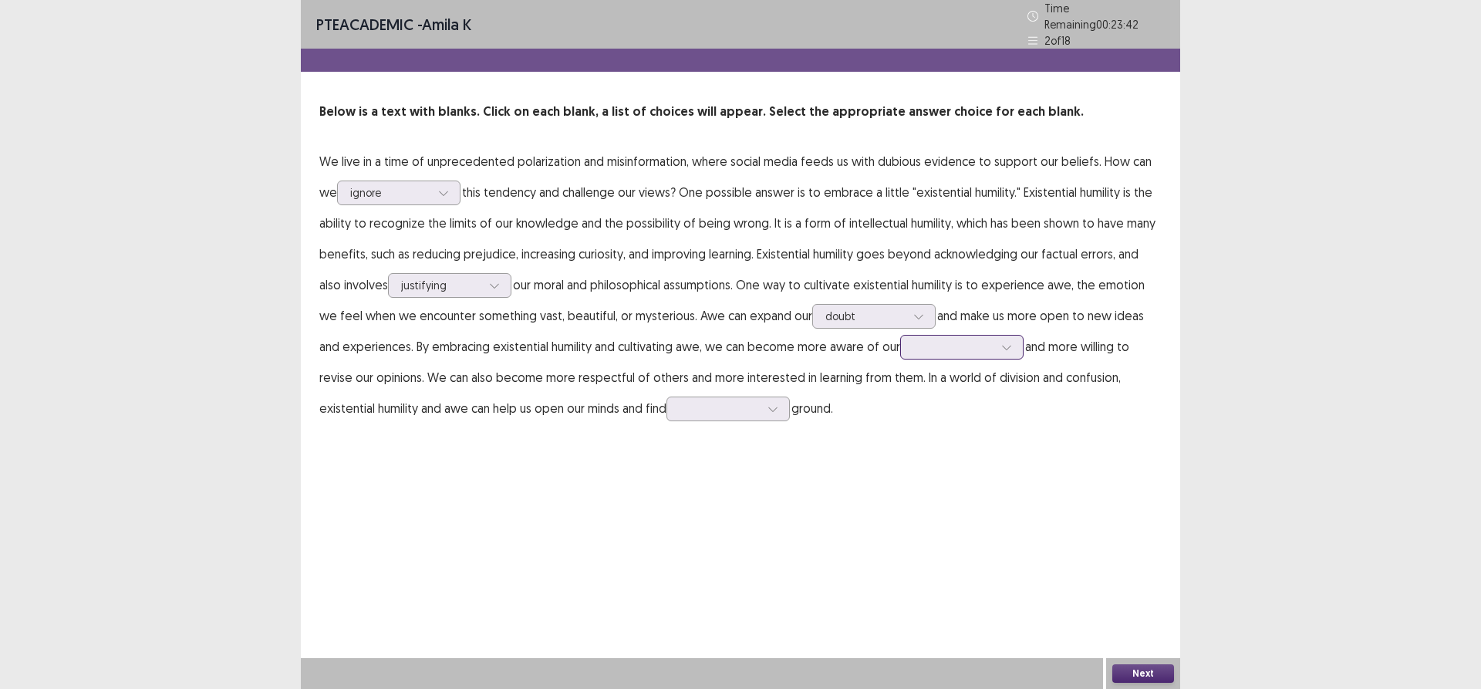
click at [983, 339] on div at bounding box center [953, 346] width 80 height 15
click at [971, 412] on div "knowledge" at bounding box center [961, 433] width 123 height 43
click at [731, 401] on div at bounding box center [720, 408] width 80 height 15
click at [710, 445] on div "transparent" at bounding box center [727, 451] width 123 height 43
click at [730, 401] on div at bounding box center [720, 408] width 80 height 15
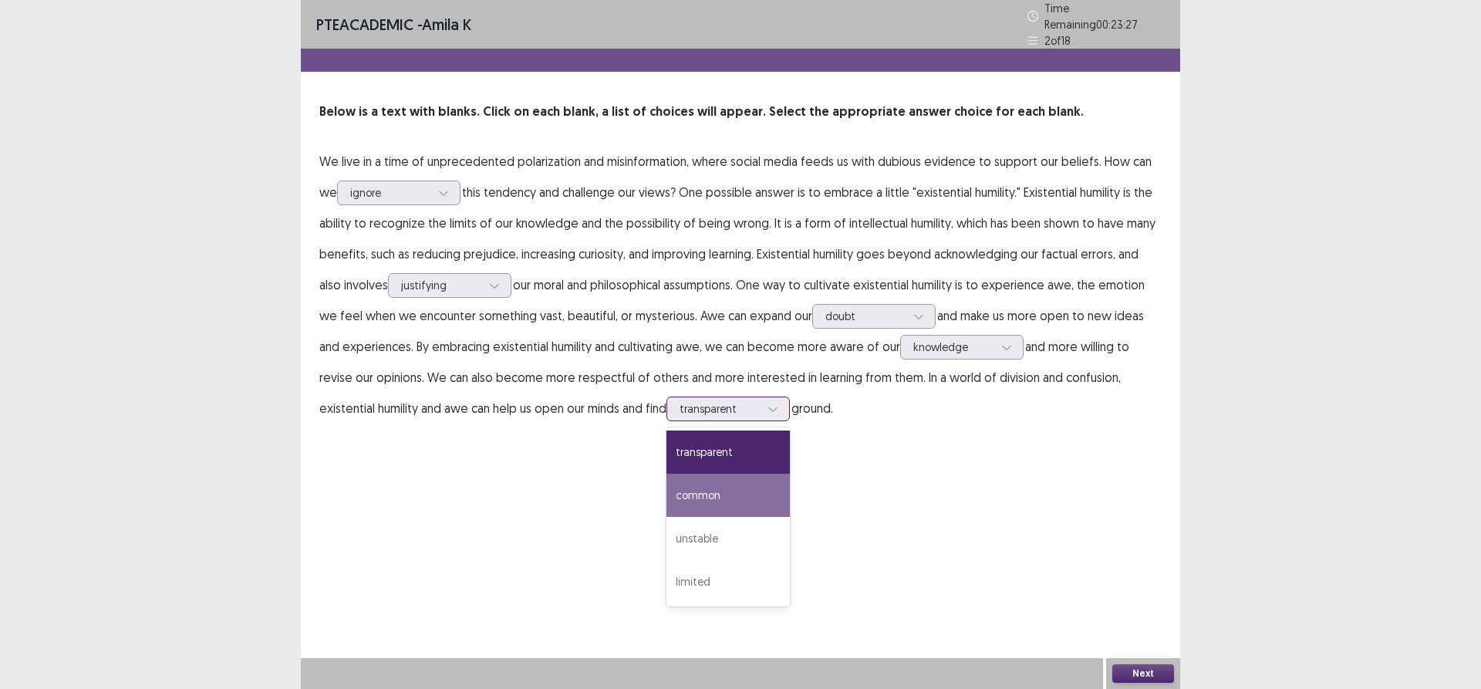
click at [737, 489] on div "common" at bounding box center [727, 495] width 123 height 43
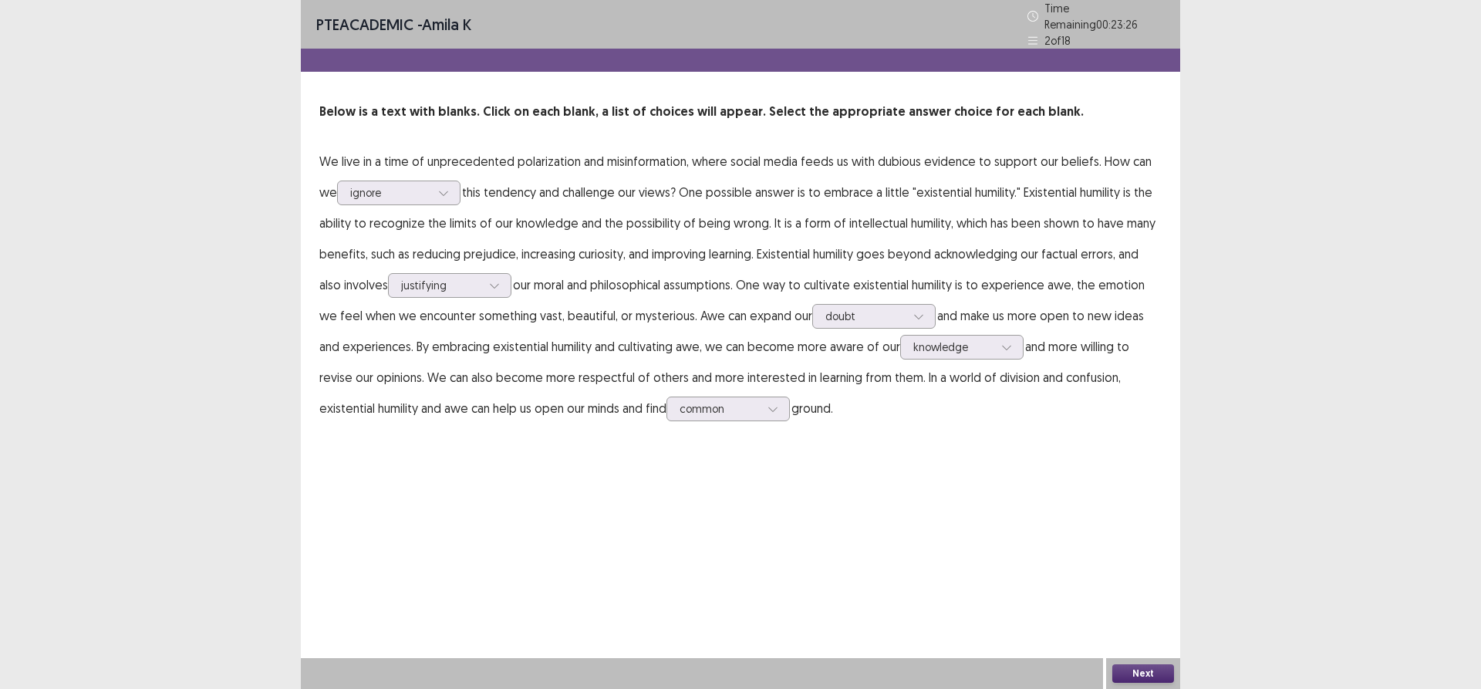
click at [1153, 670] on button "Next" at bounding box center [1143, 673] width 62 height 19
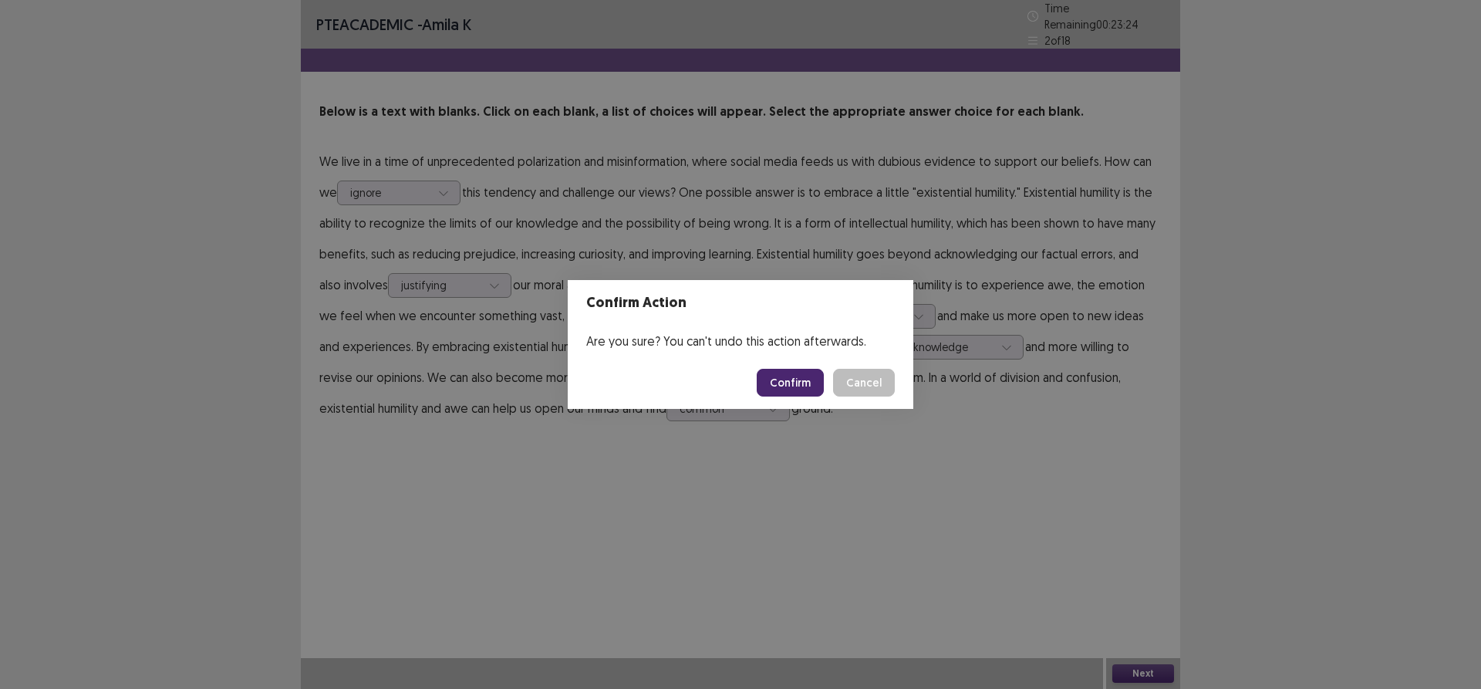
click at [796, 390] on button "Confirm" at bounding box center [790, 383] width 67 height 28
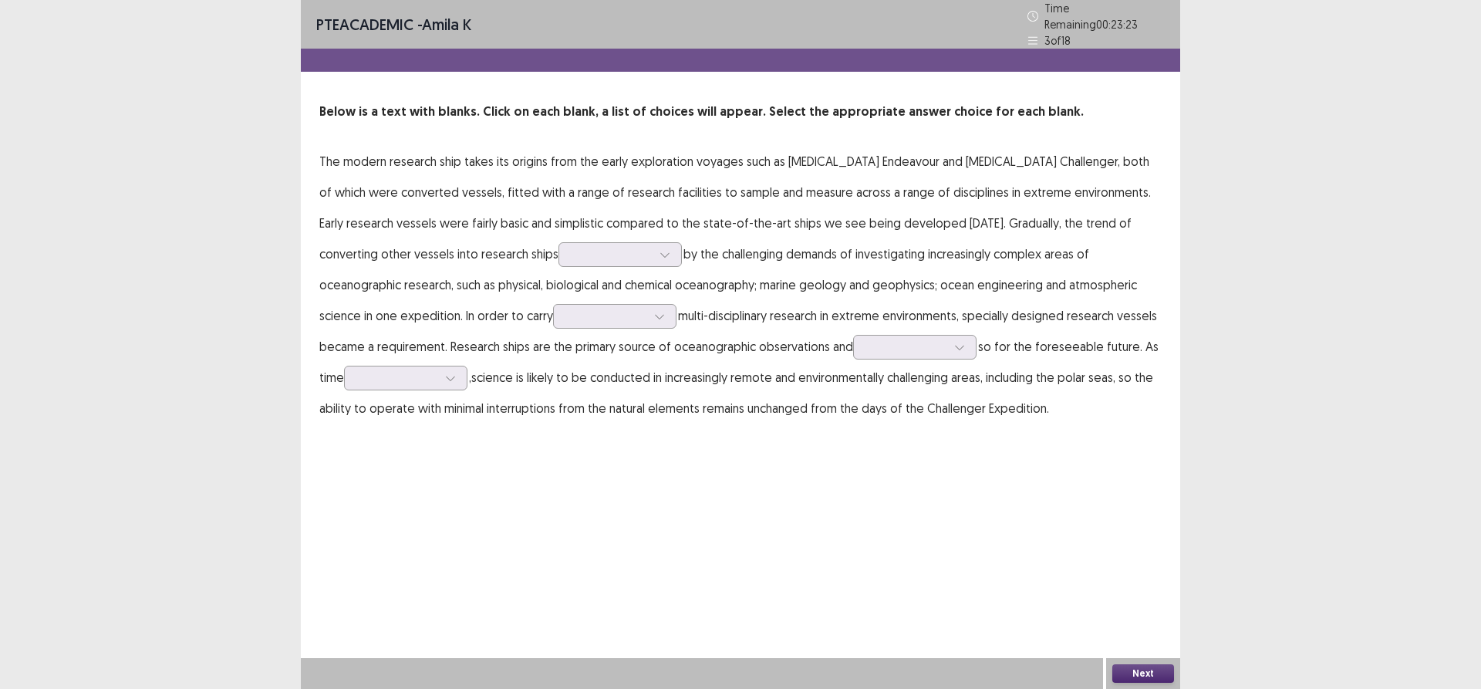
drag, startPoint x: 292, startPoint y: 142, endPoint x: 801, endPoint y: 350, distance: 549.3
click at [850, 363] on div "PTE academic - amila k Time Remaining 00 : 23 : 23 3 of 18 Below is a text with…" at bounding box center [740, 344] width 1481 height 689
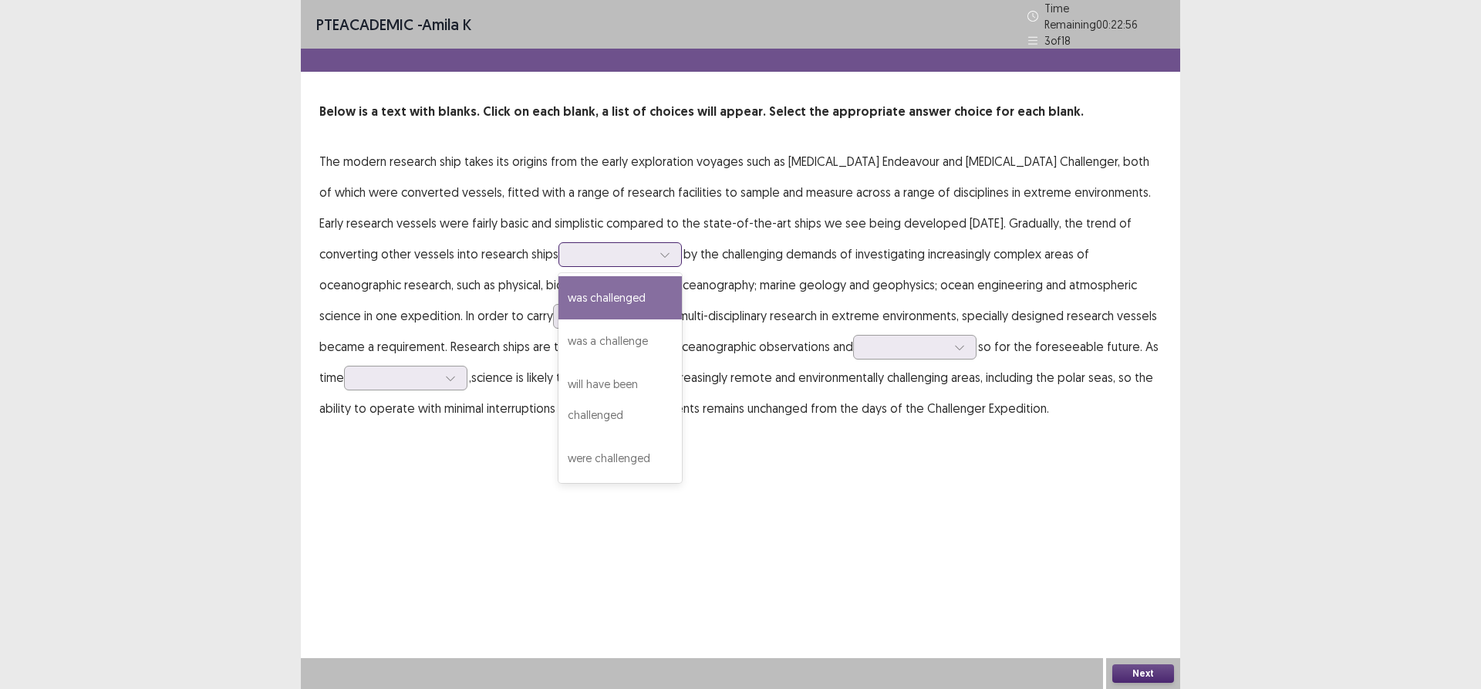
click at [572, 247] on div at bounding box center [612, 254] width 80 height 15
click at [558, 293] on div "was challenged" at bounding box center [619, 297] width 123 height 43
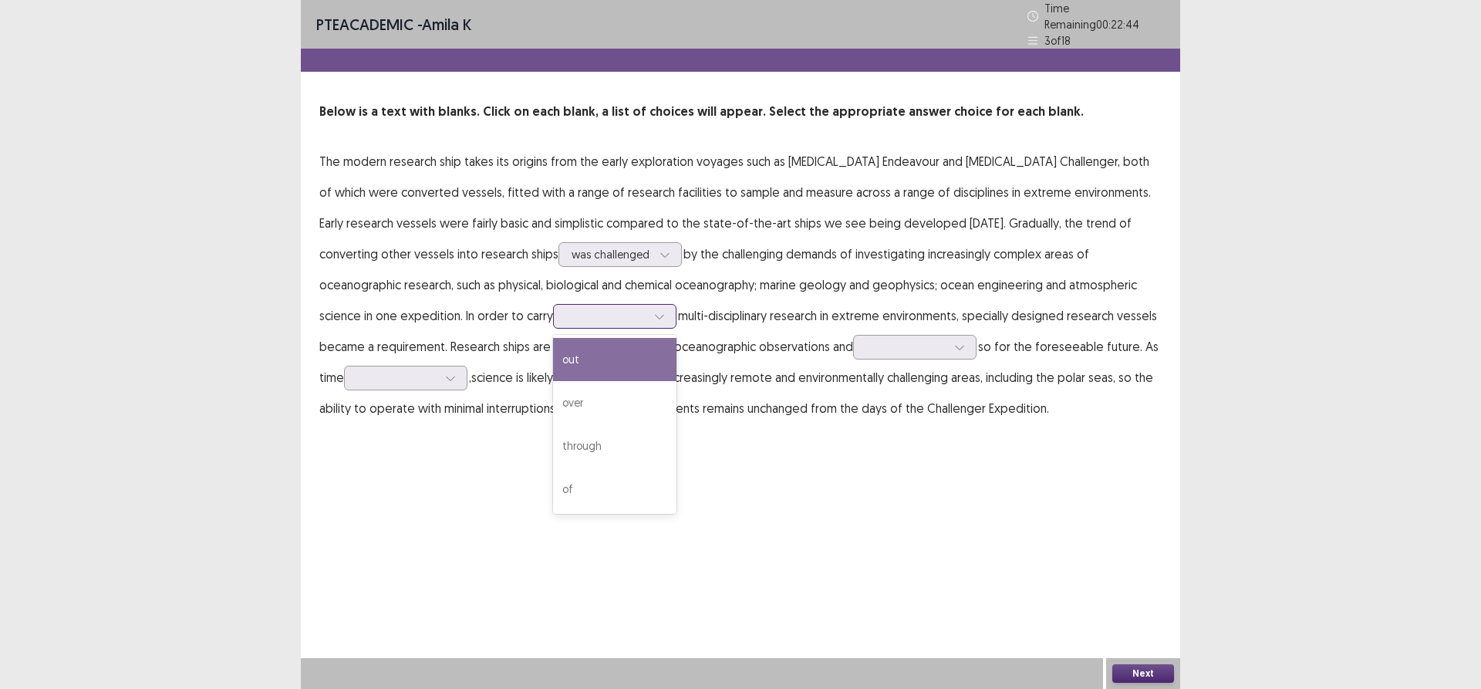
click at [553, 304] on div at bounding box center [614, 316] width 123 height 25
click at [553, 359] on div "out" at bounding box center [614, 359] width 123 height 43
click at [866, 339] on div at bounding box center [906, 346] width 80 height 15
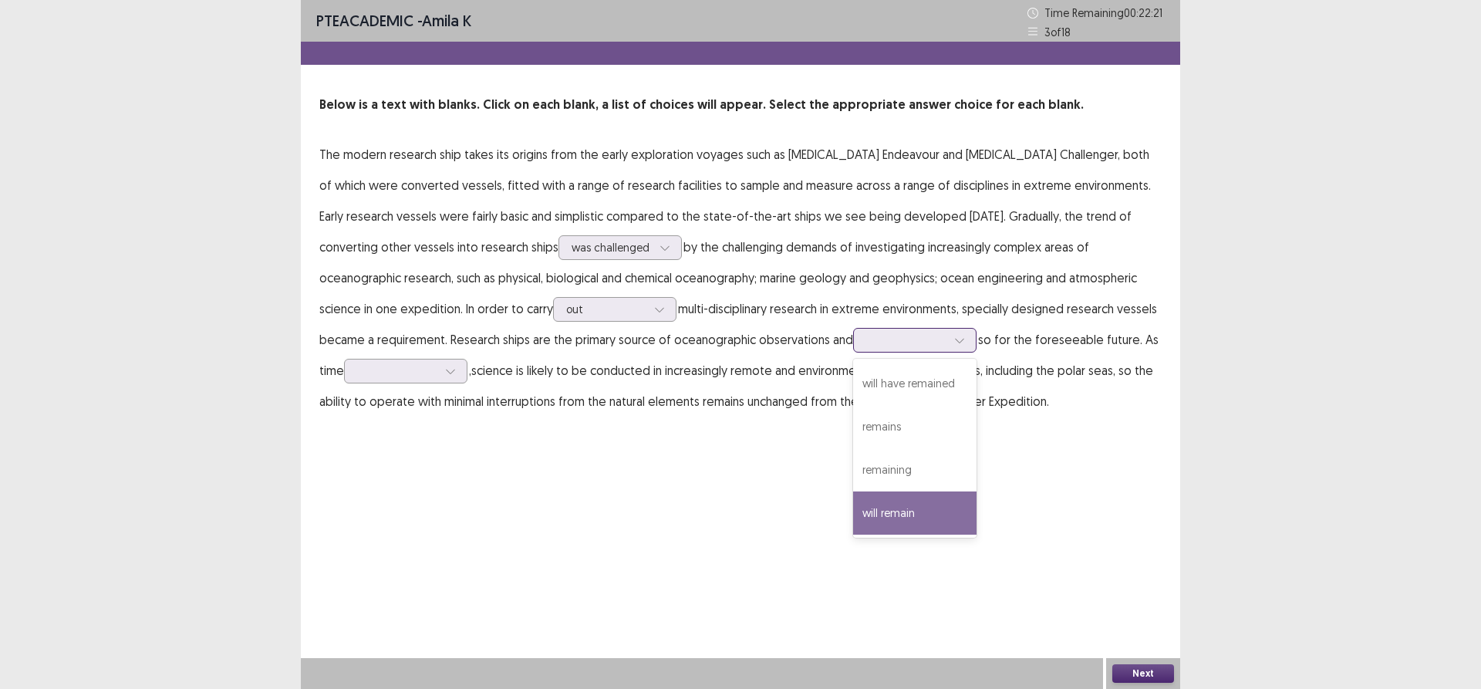
click at [853, 510] on div "will remain" at bounding box center [914, 512] width 123 height 43
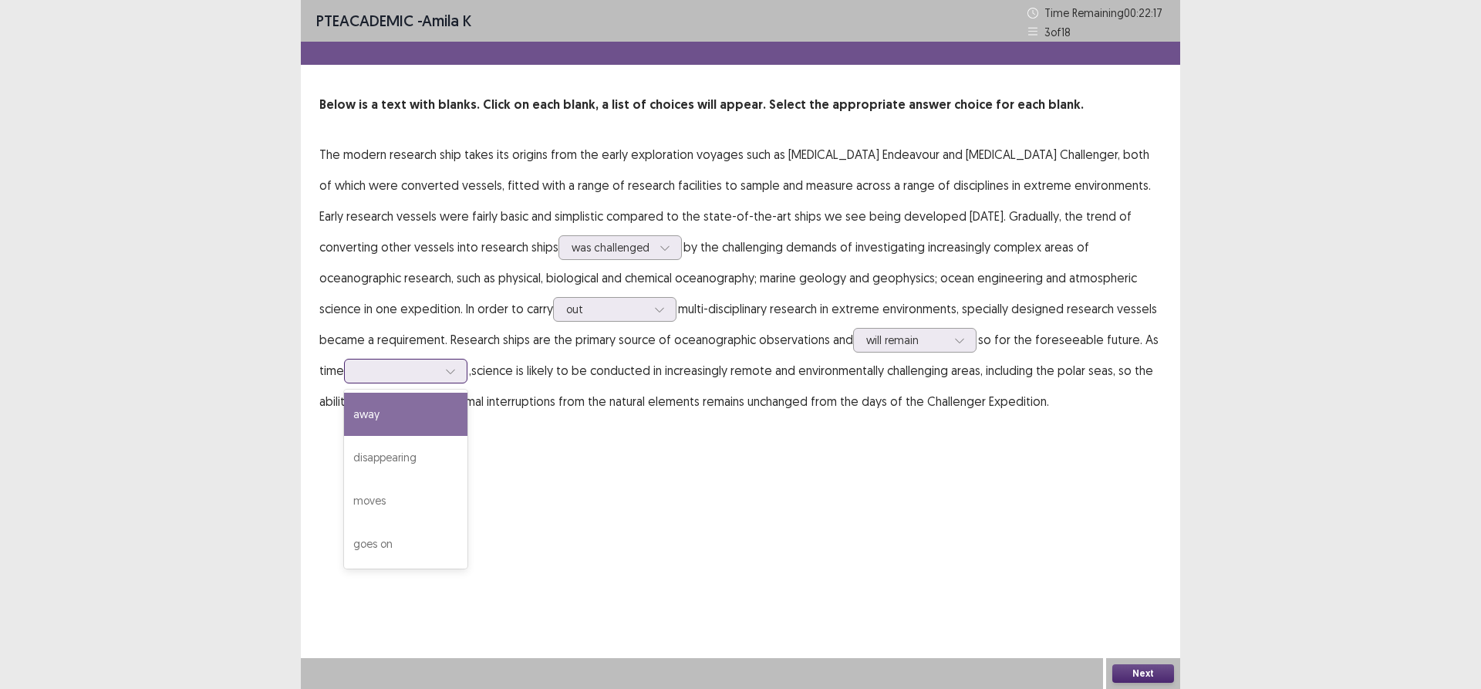
click at [437, 363] on div at bounding box center [397, 370] width 80 height 15
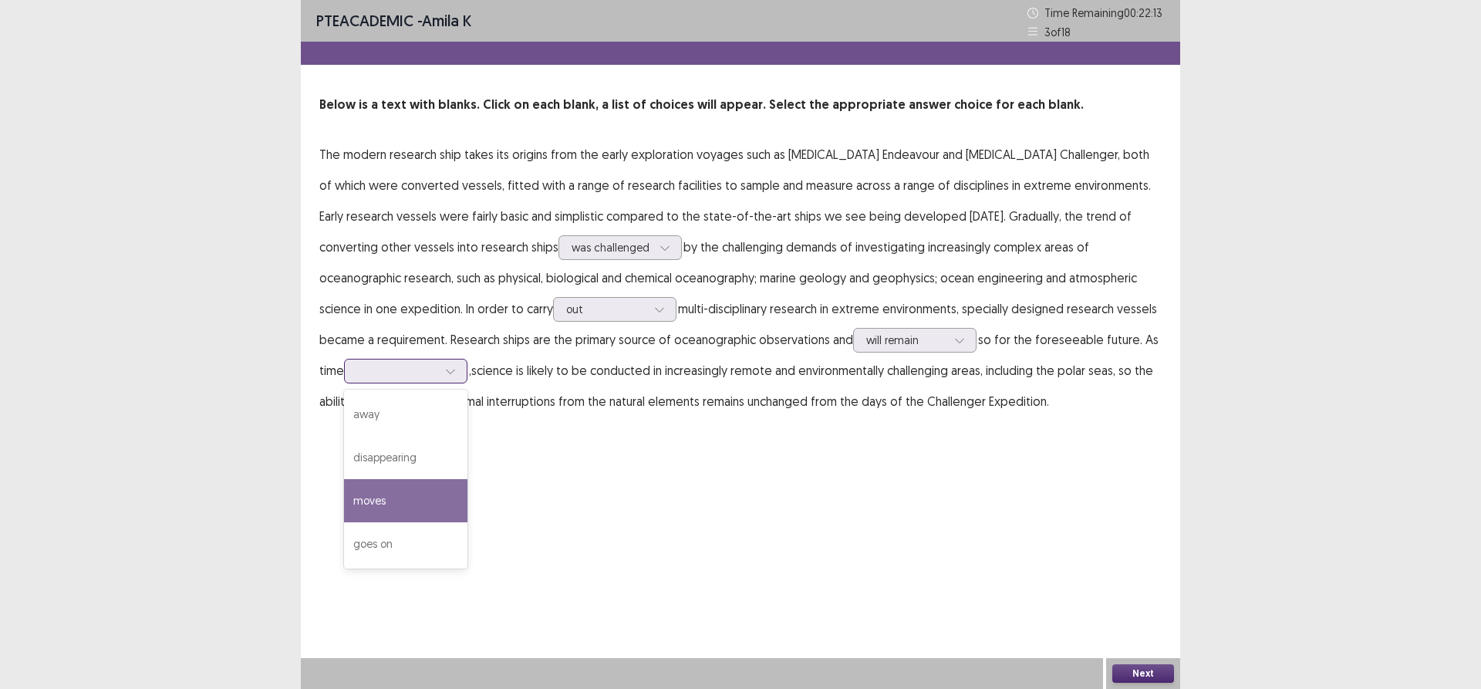
click at [467, 479] on div "moves" at bounding box center [405, 500] width 123 height 43
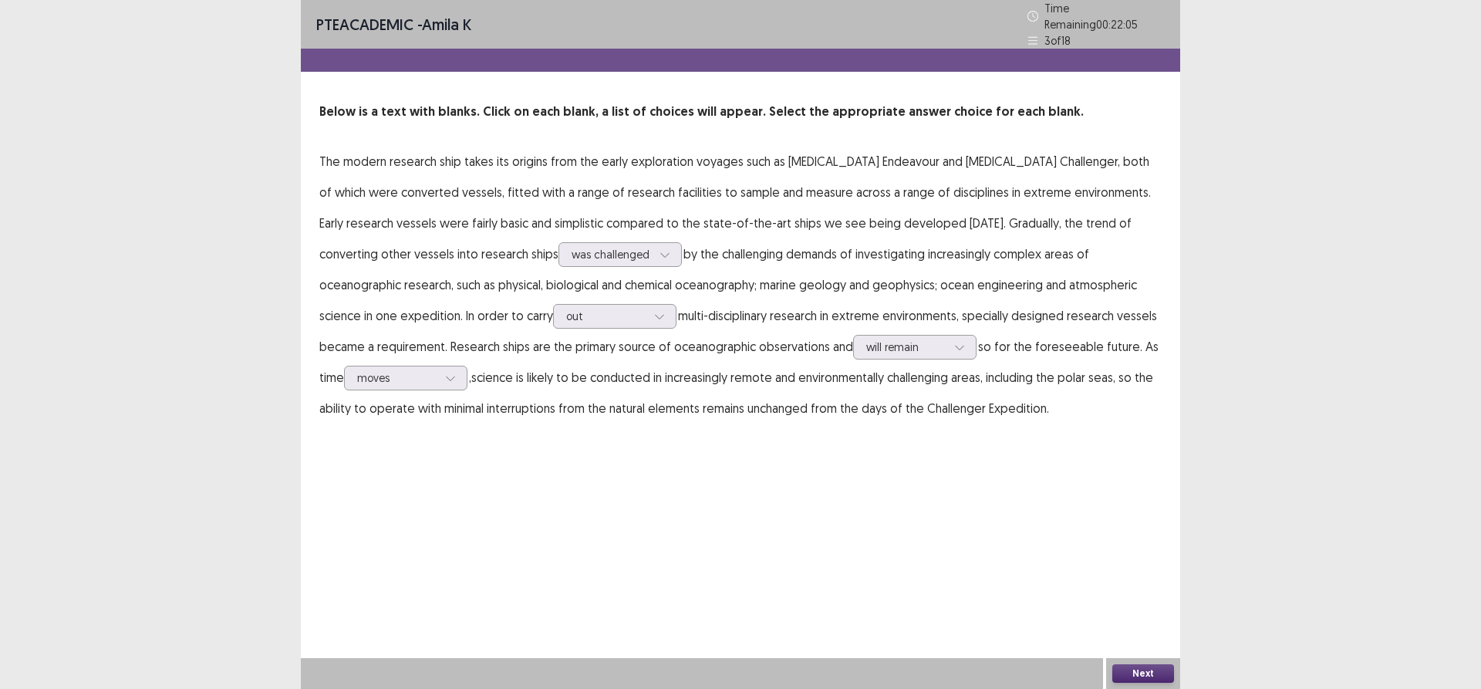
click at [1133, 667] on button "Next" at bounding box center [1143, 673] width 62 height 19
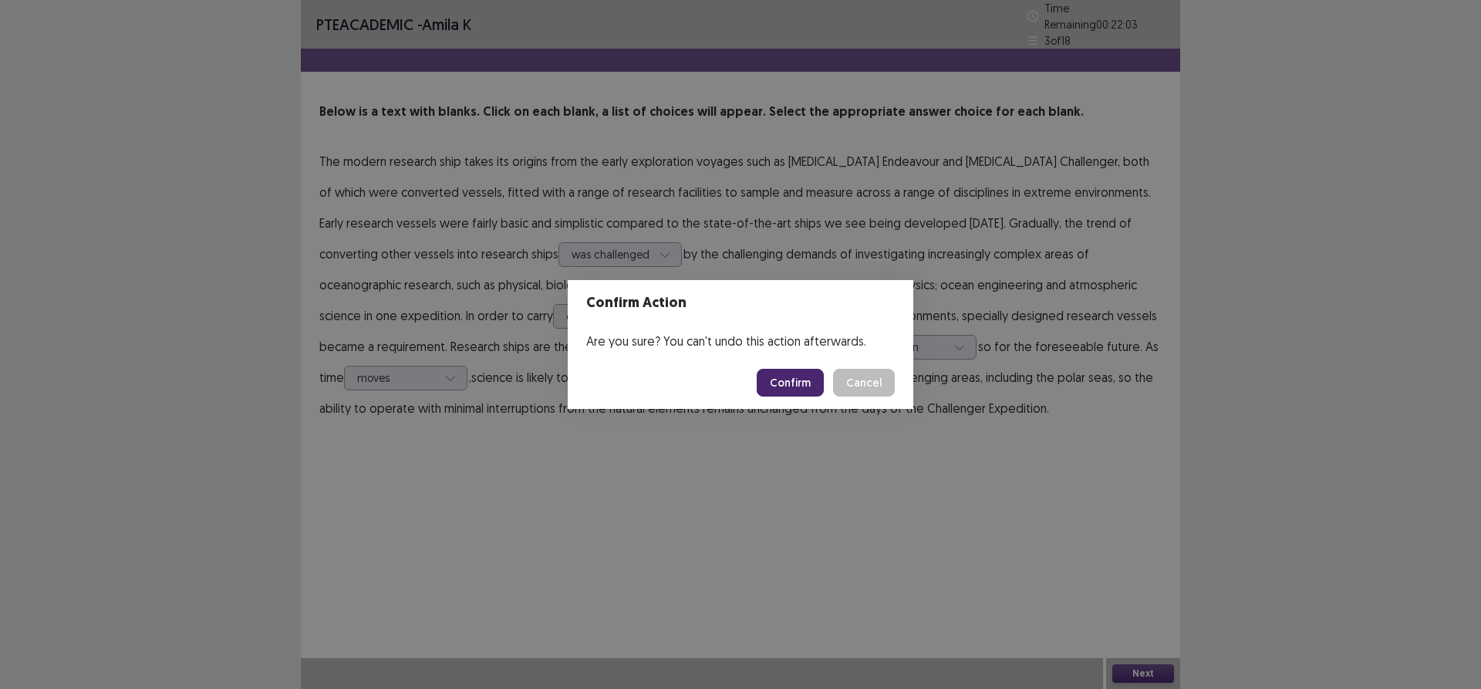
click at [780, 376] on button "Confirm" at bounding box center [790, 383] width 67 height 28
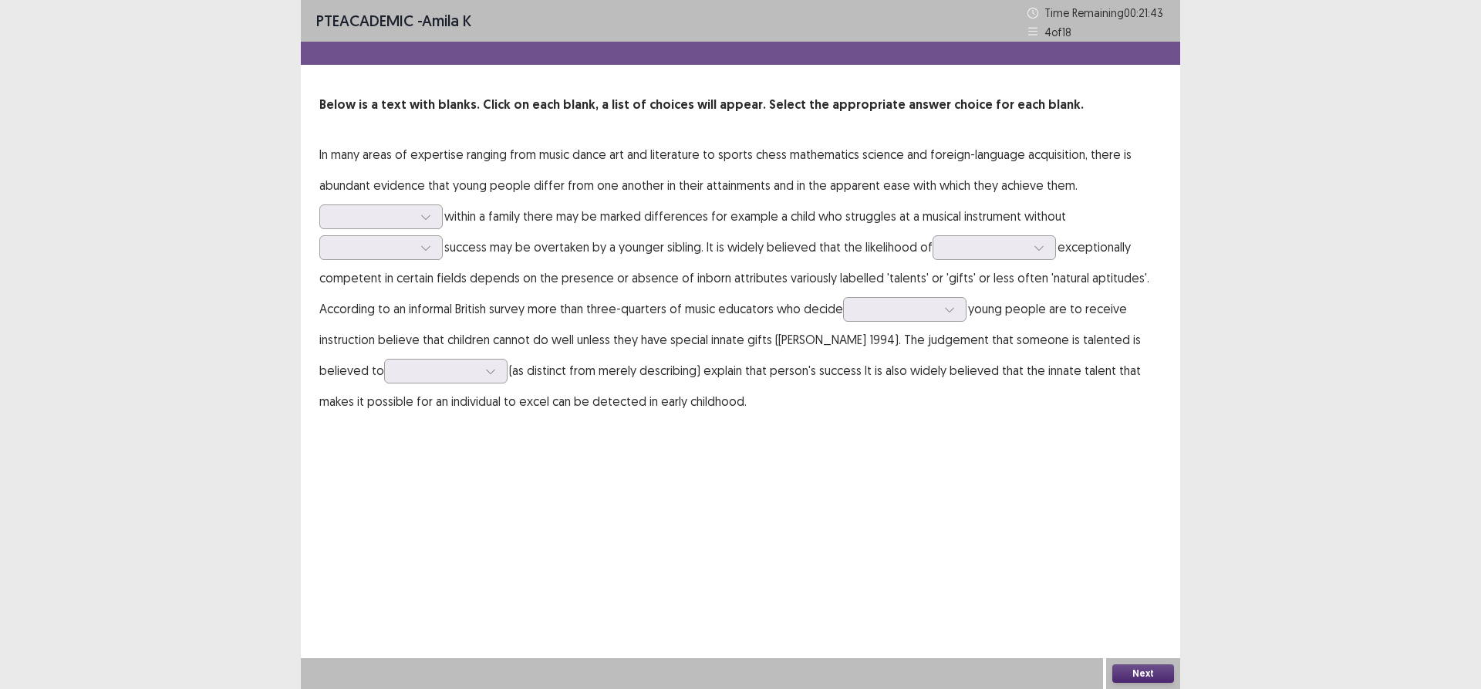
click at [915, 2] on div "PTE academic - amila k Time Remaining 00 : 21 : 43 4 of 18" at bounding box center [740, 21] width 879 height 42
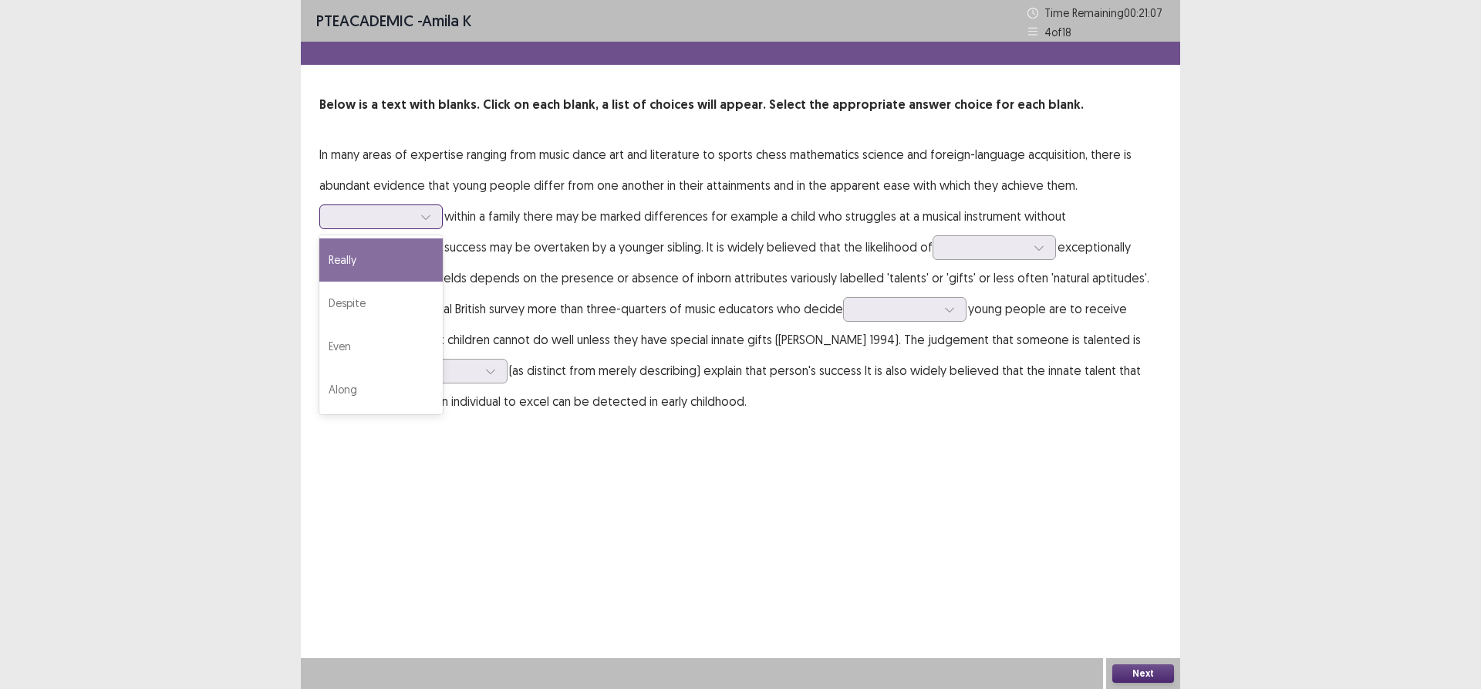
click at [416, 218] on div at bounding box center [425, 216] width 23 height 23
click at [393, 308] on div "Despite" at bounding box center [380, 303] width 123 height 43
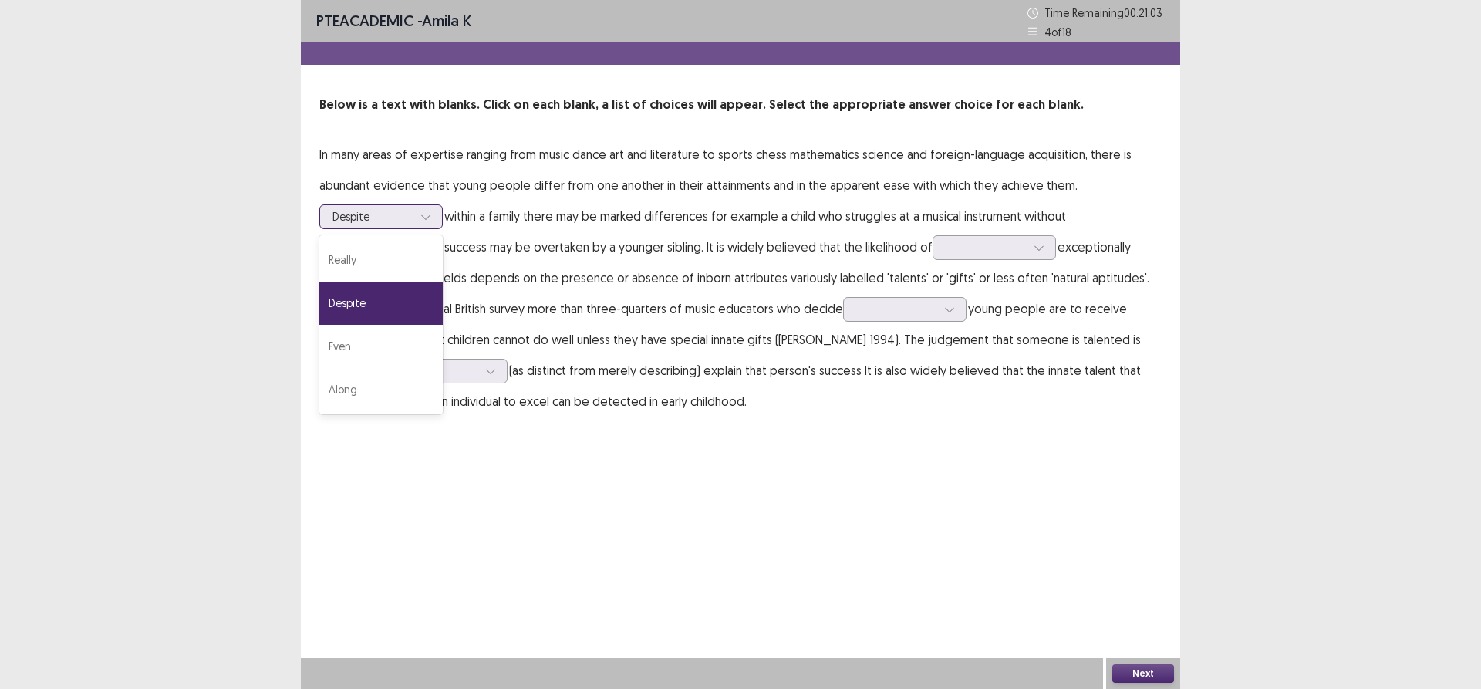
click at [417, 210] on div at bounding box center [425, 216] width 23 height 23
click at [413, 352] on div "Even" at bounding box center [380, 346] width 123 height 43
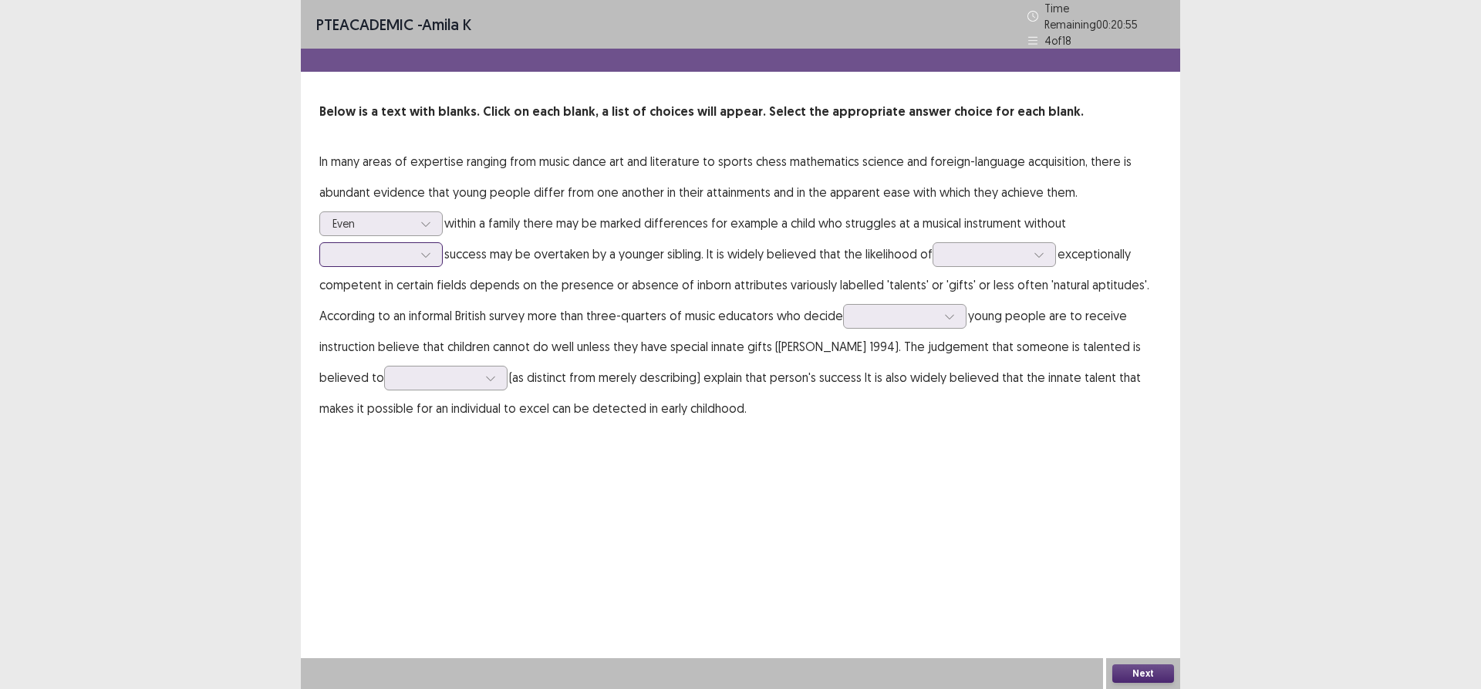
click at [393, 247] on div at bounding box center [372, 254] width 80 height 15
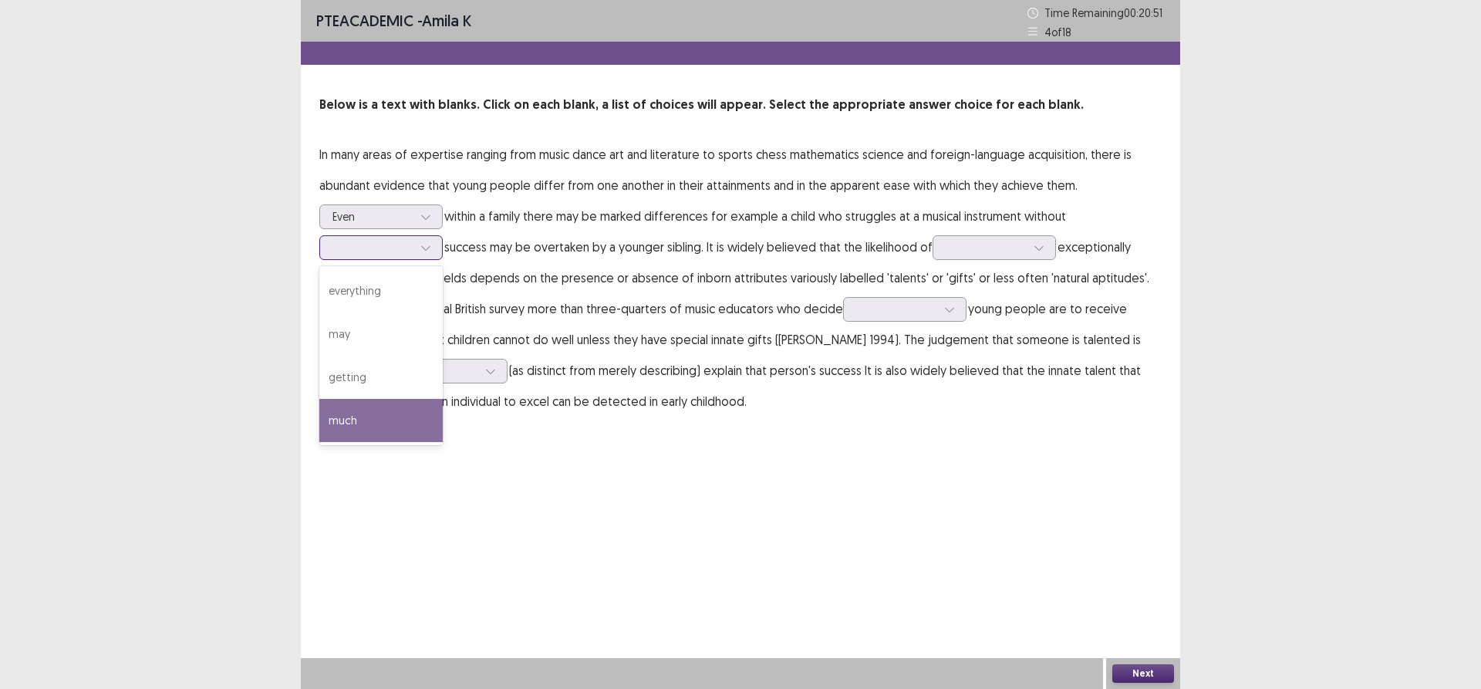
click at [400, 423] on div "much" at bounding box center [380, 420] width 123 height 43
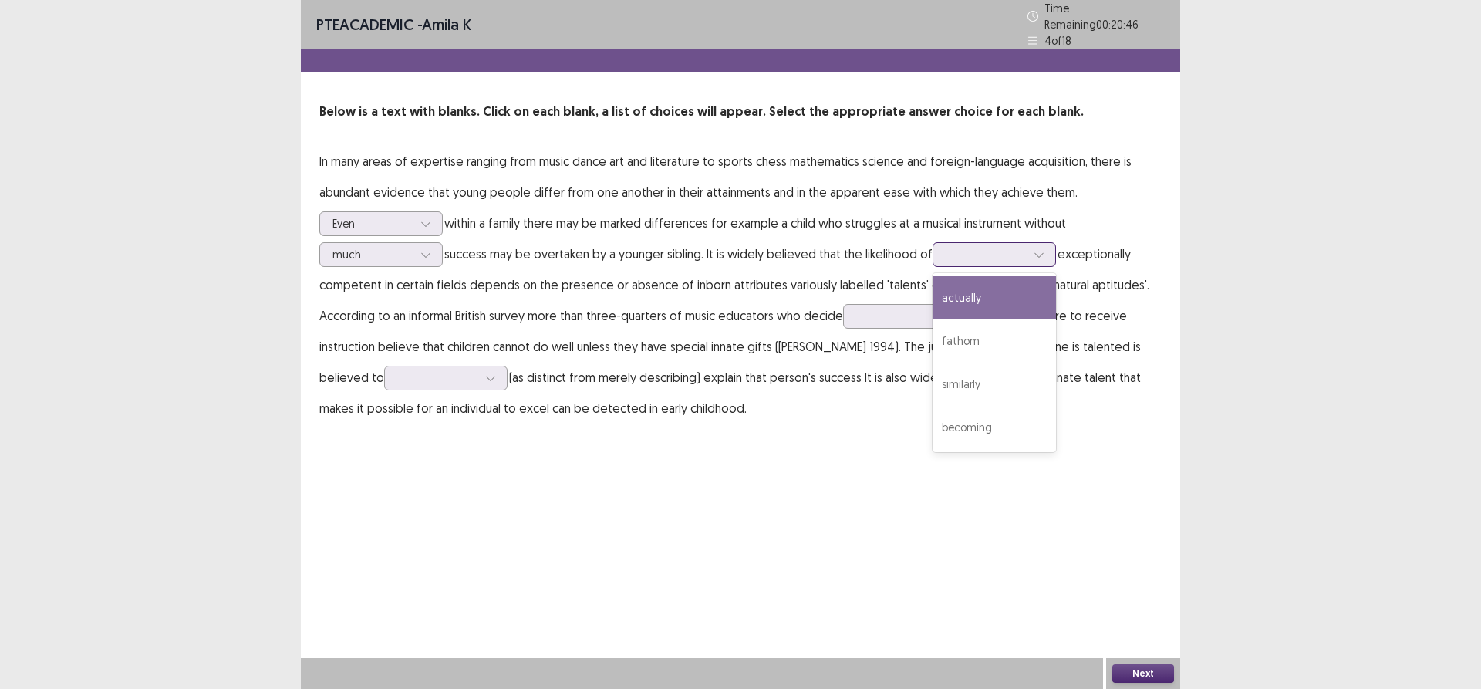
click at [1026, 249] on div at bounding box center [986, 254] width 80 height 15
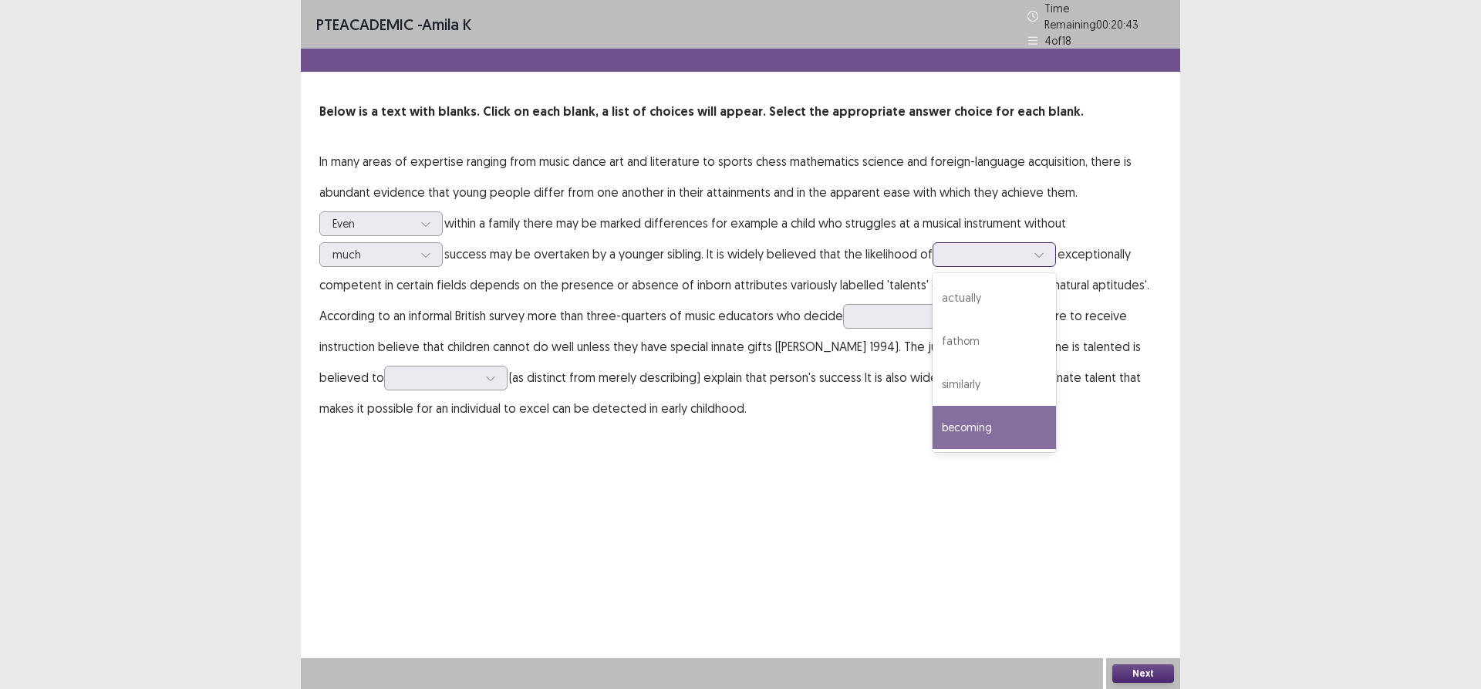
click at [977, 424] on div "becoming" at bounding box center [994, 427] width 123 height 43
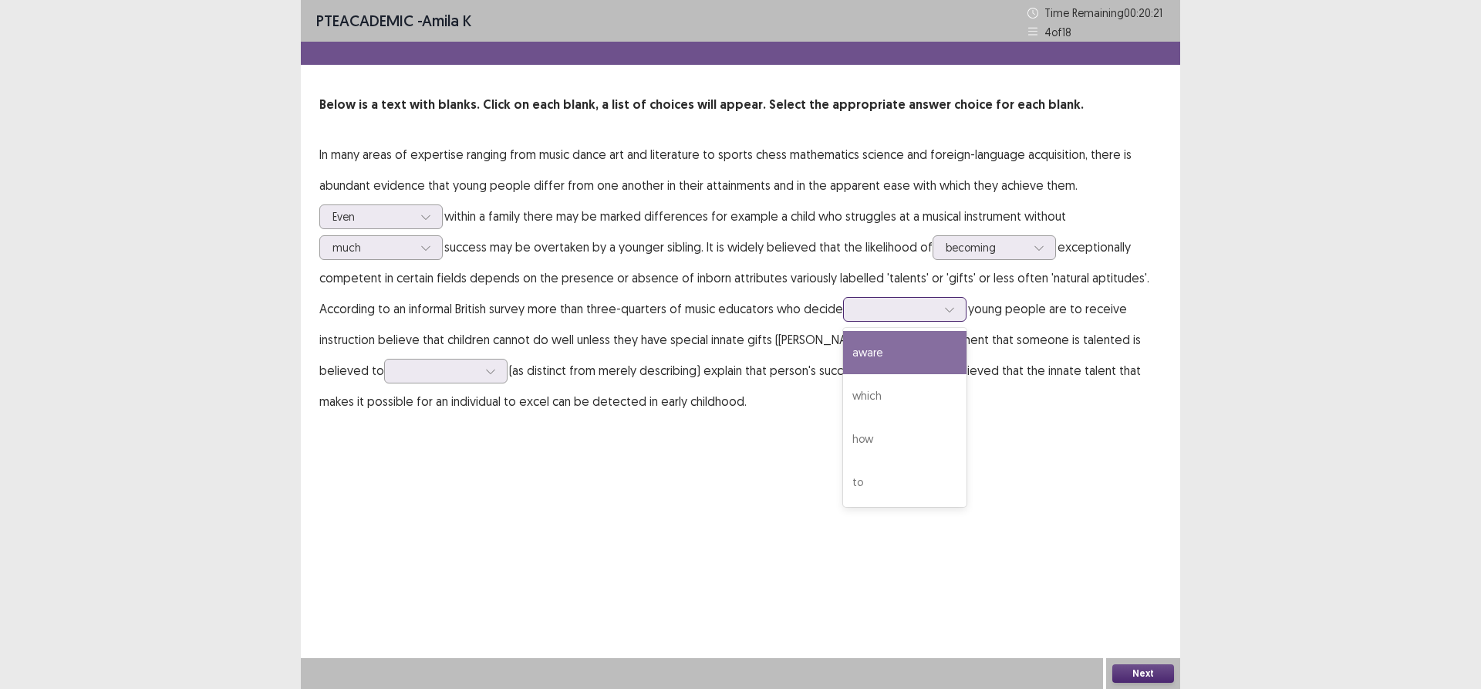
click at [896, 311] on div at bounding box center [896, 309] width 80 height 15
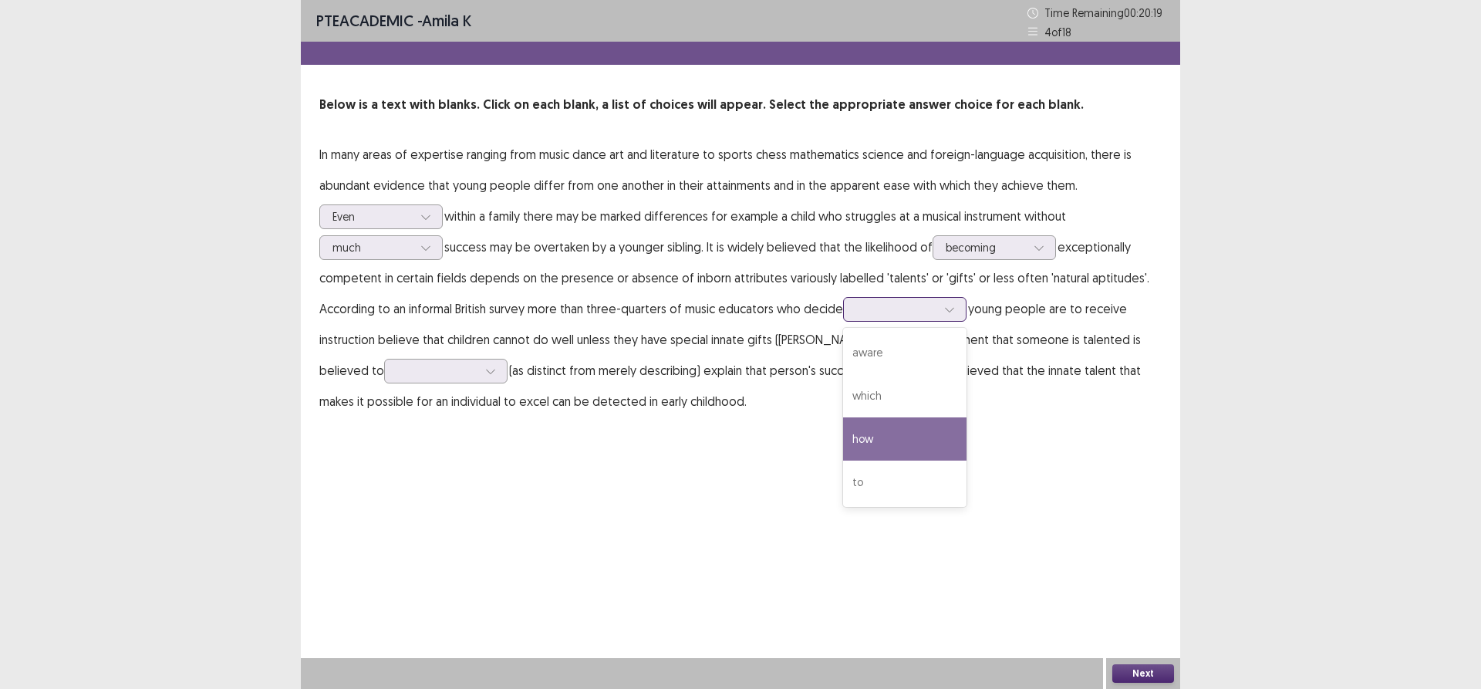
click at [858, 438] on div "how" at bounding box center [904, 438] width 123 height 43
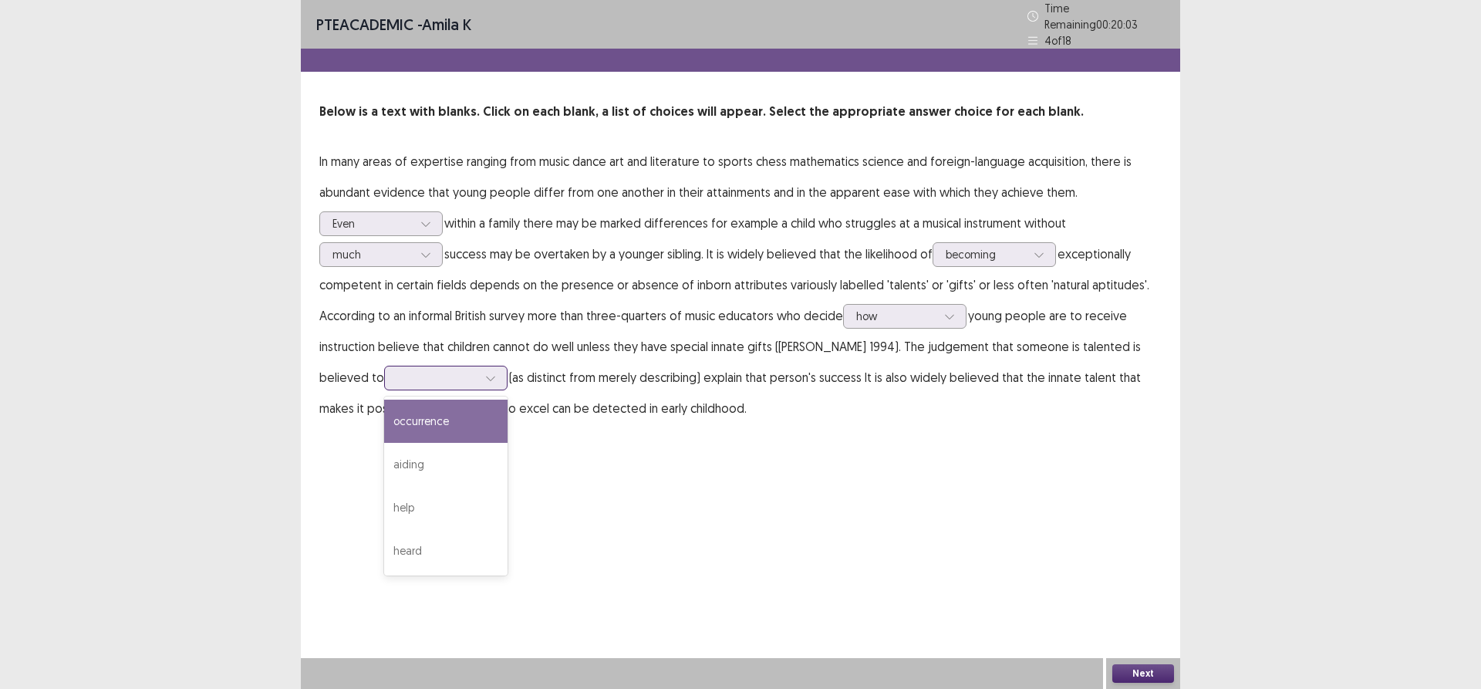
click at [399, 370] on div at bounding box center [437, 377] width 80 height 15
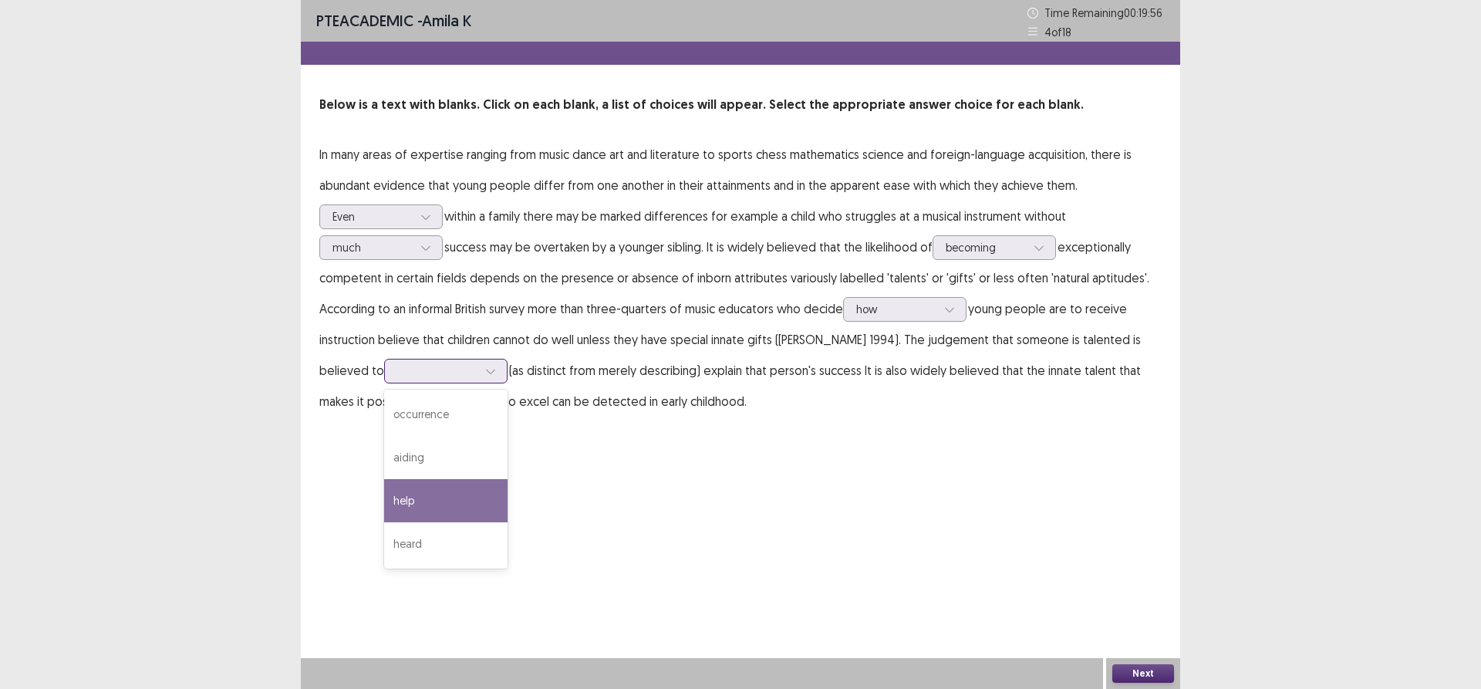
click at [384, 494] on div "help" at bounding box center [445, 500] width 123 height 43
click at [1150, 670] on button "Next" at bounding box center [1143, 673] width 62 height 19
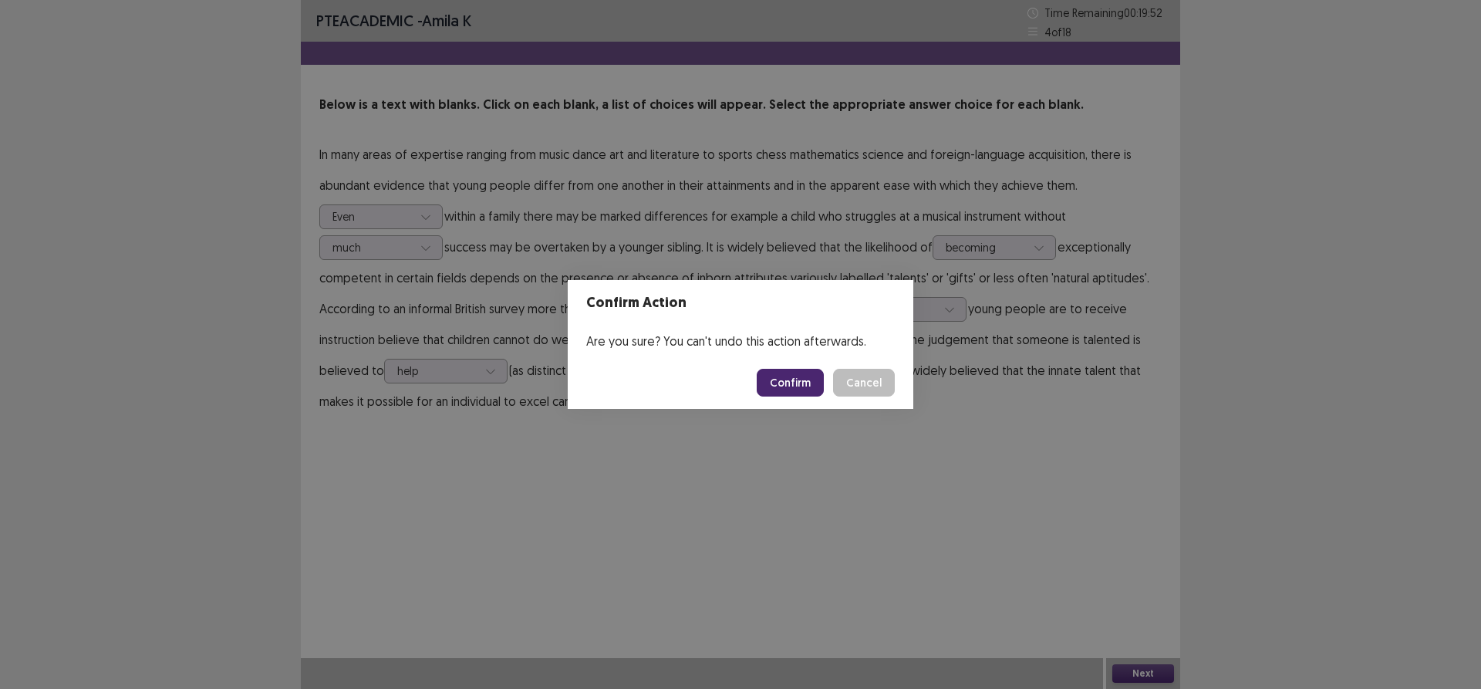
click at [801, 374] on button "Confirm" at bounding box center [790, 383] width 67 height 28
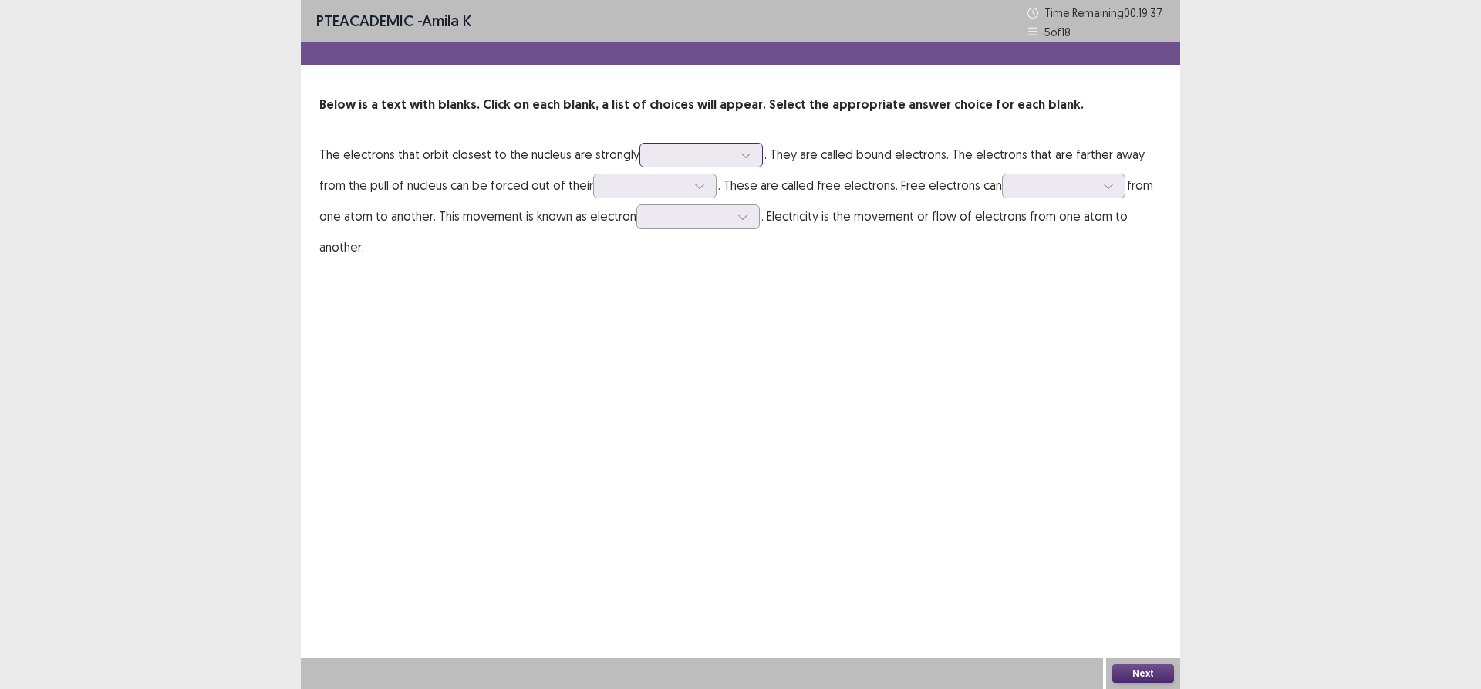
click at [668, 148] on div at bounding box center [693, 154] width 80 height 15
click at [666, 187] on div "attached" at bounding box center [700, 198] width 123 height 43
click at [694, 184] on icon at bounding box center [699, 185] width 11 height 11
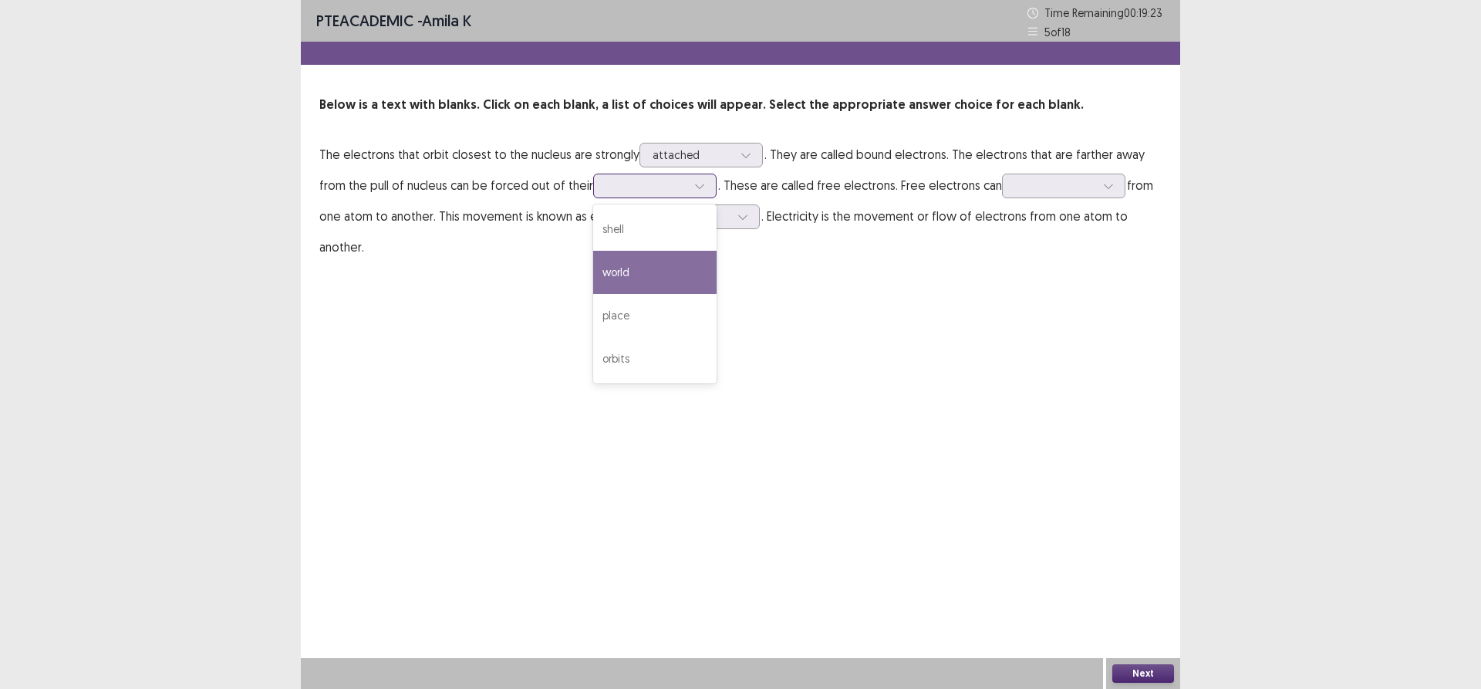
click at [606, 259] on div "world" at bounding box center [654, 272] width 123 height 43
click at [1006, 198] on div at bounding box center [1063, 186] width 123 height 25
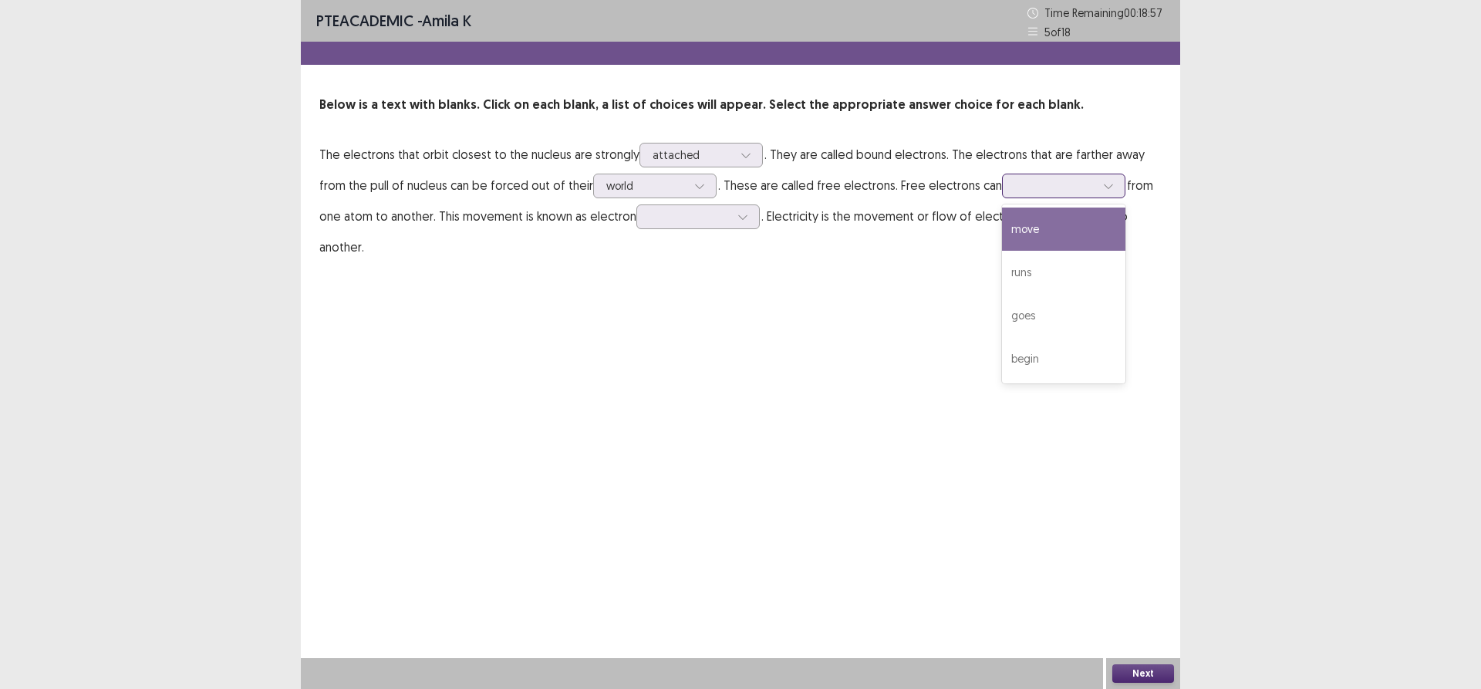
click at [1011, 227] on div "move" at bounding box center [1063, 228] width 123 height 43
click at [681, 222] on div at bounding box center [689, 216] width 80 height 15
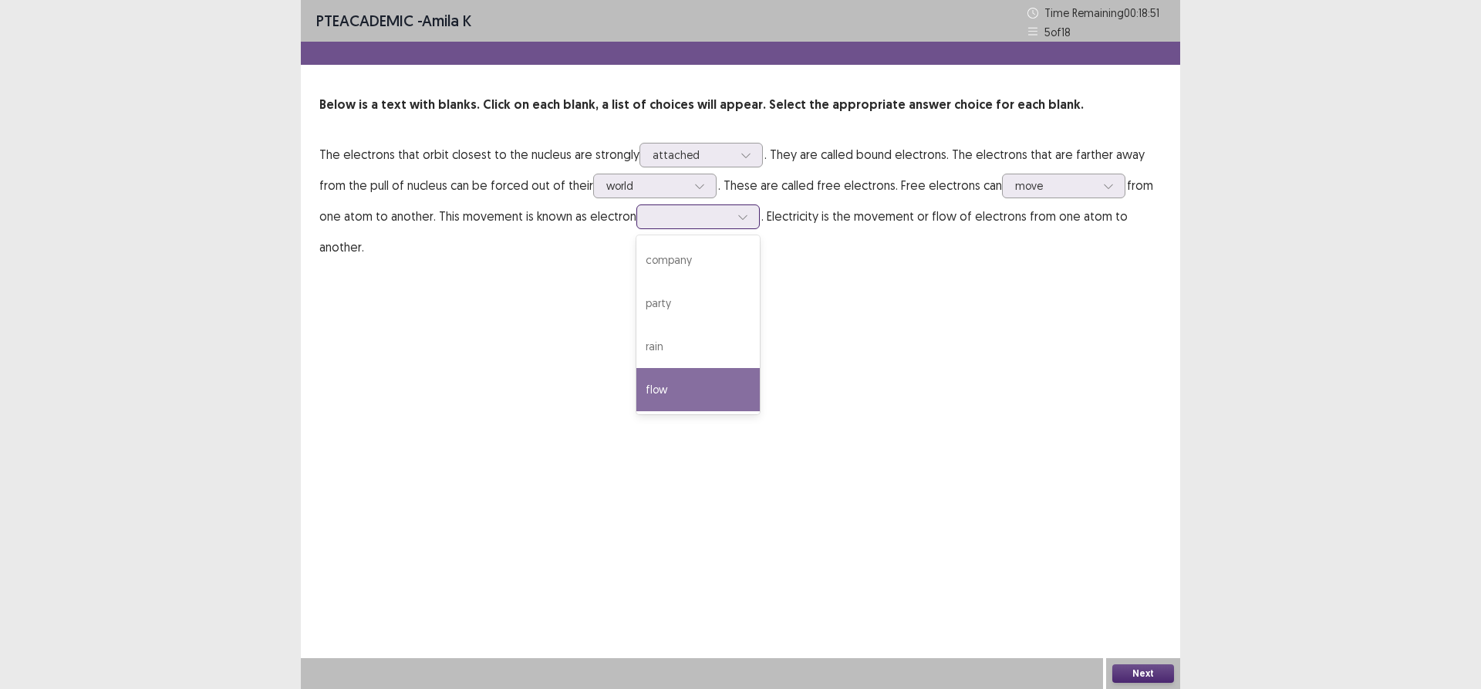
click at [638, 389] on div "flow" at bounding box center [697, 389] width 123 height 43
click at [1138, 666] on button "Next" at bounding box center [1143, 673] width 62 height 19
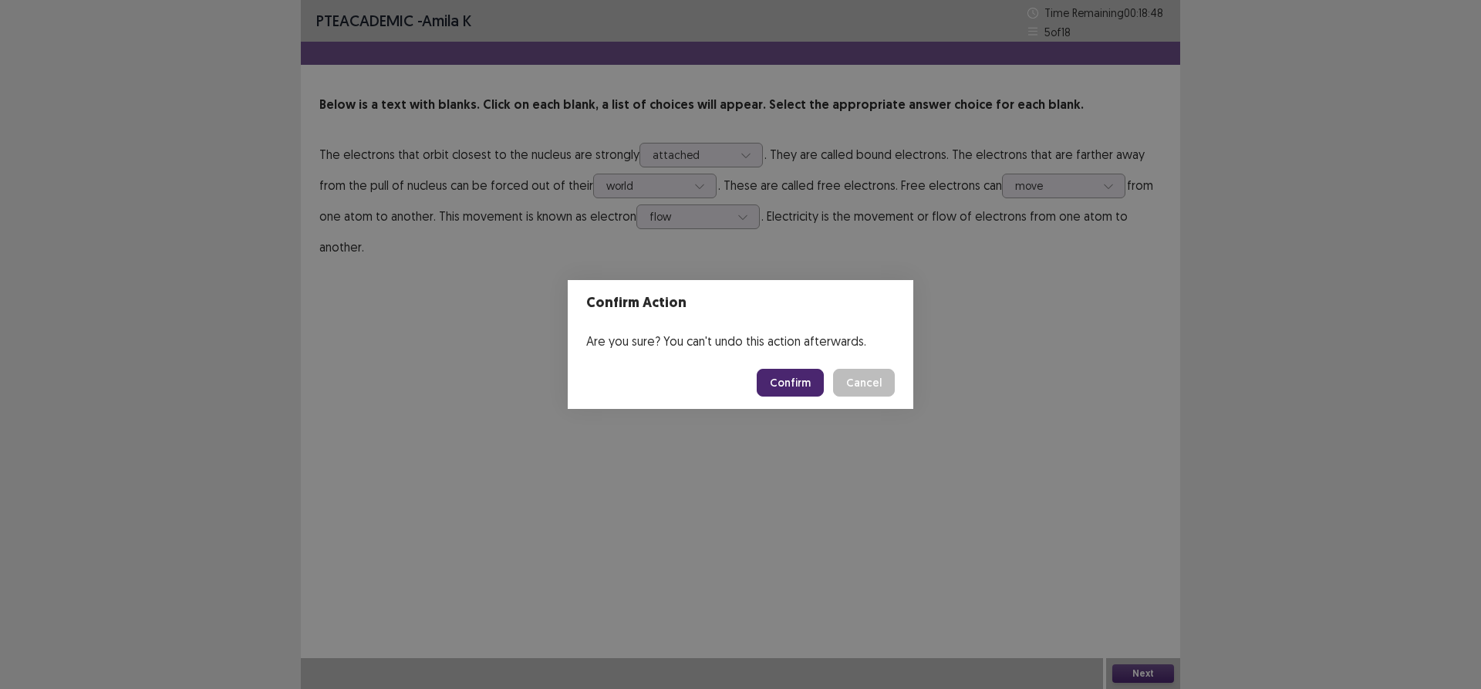
click at [793, 385] on button "Confirm" at bounding box center [790, 383] width 67 height 28
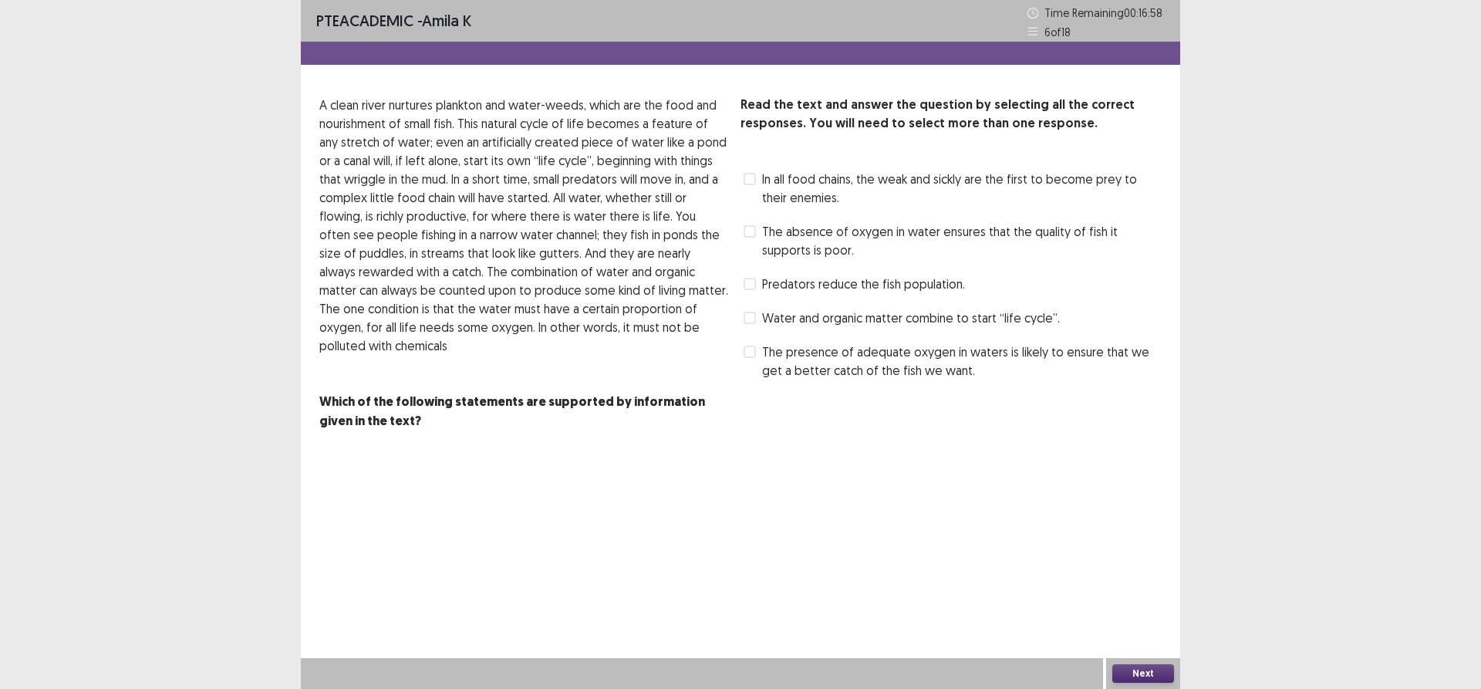
click at [762, 177] on span "In all food chains, the weak and sickly are the first to become prey to their e…" at bounding box center [962, 188] width 400 height 37
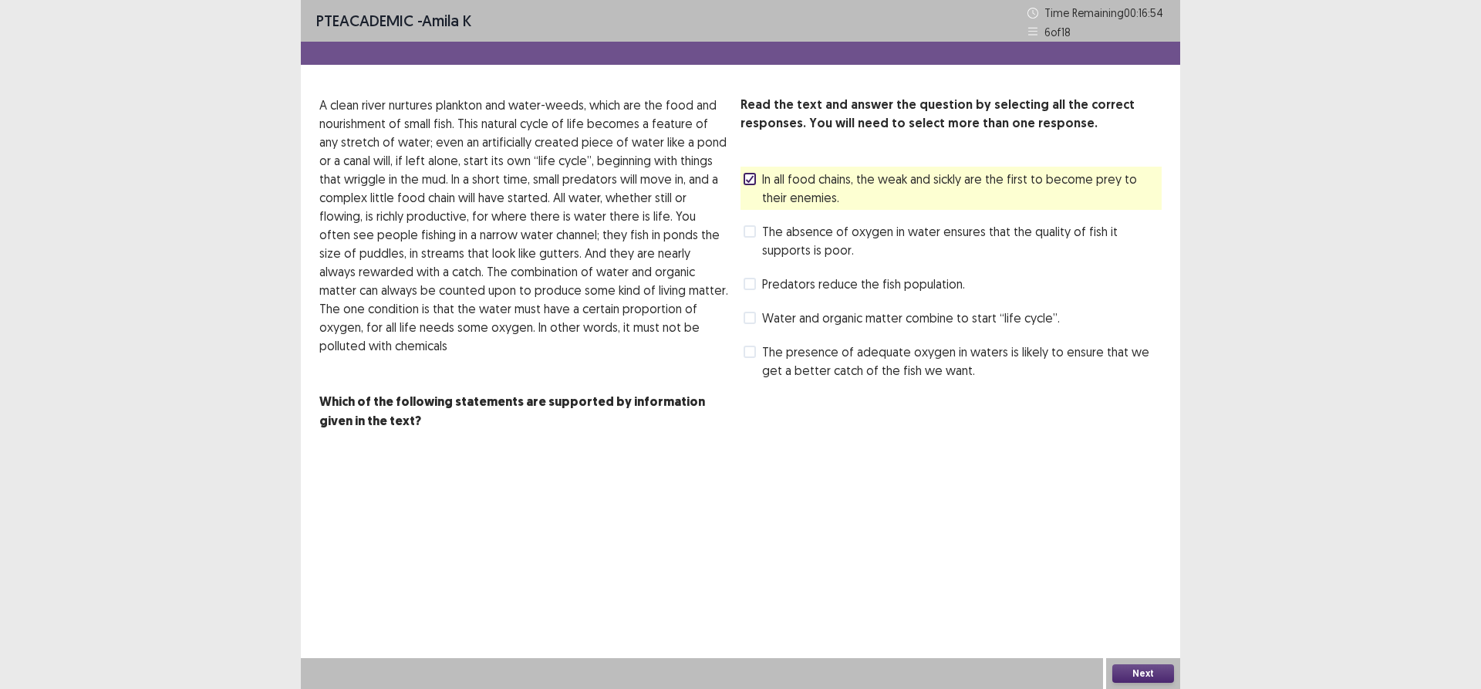
click at [754, 289] on span at bounding box center [750, 284] width 12 height 12
click at [1141, 673] on button "Next" at bounding box center [1143, 673] width 62 height 19
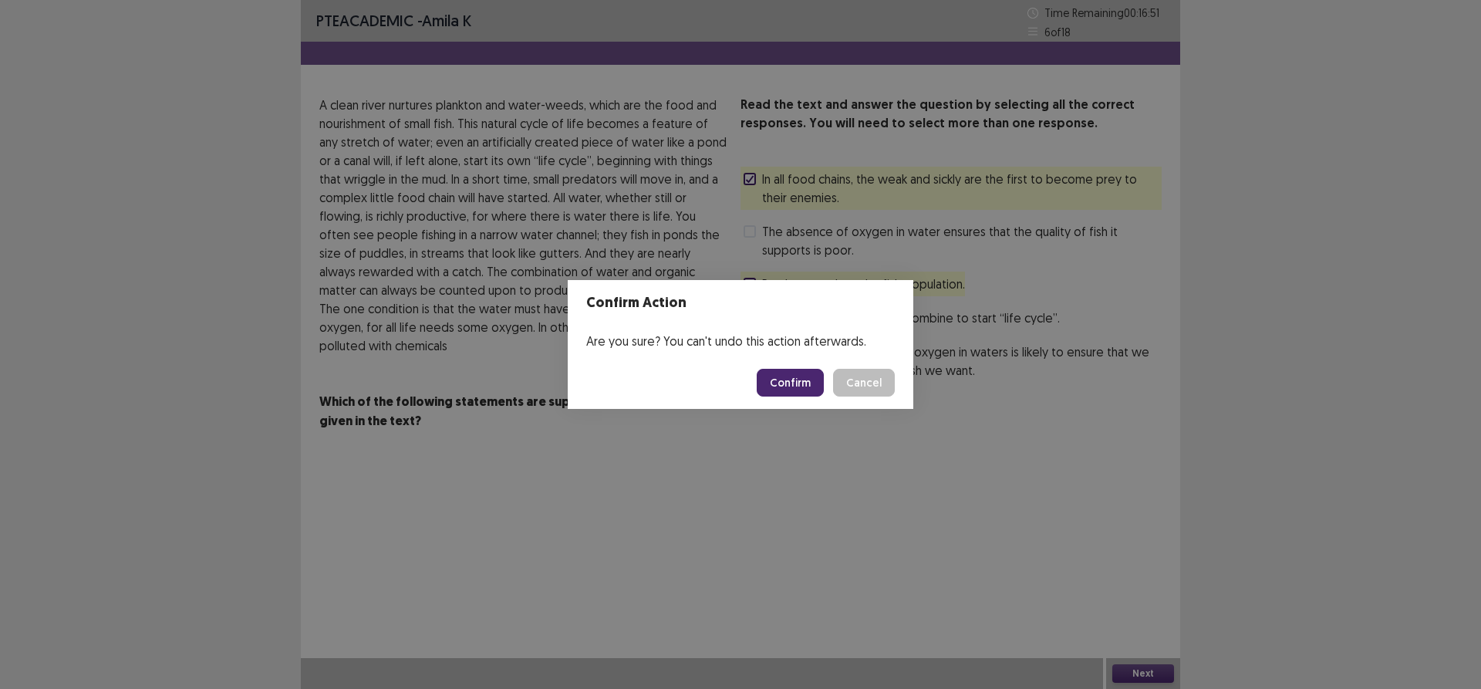
click at [803, 386] on button "Confirm" at bounding box center [790, 383] width 67 height 28
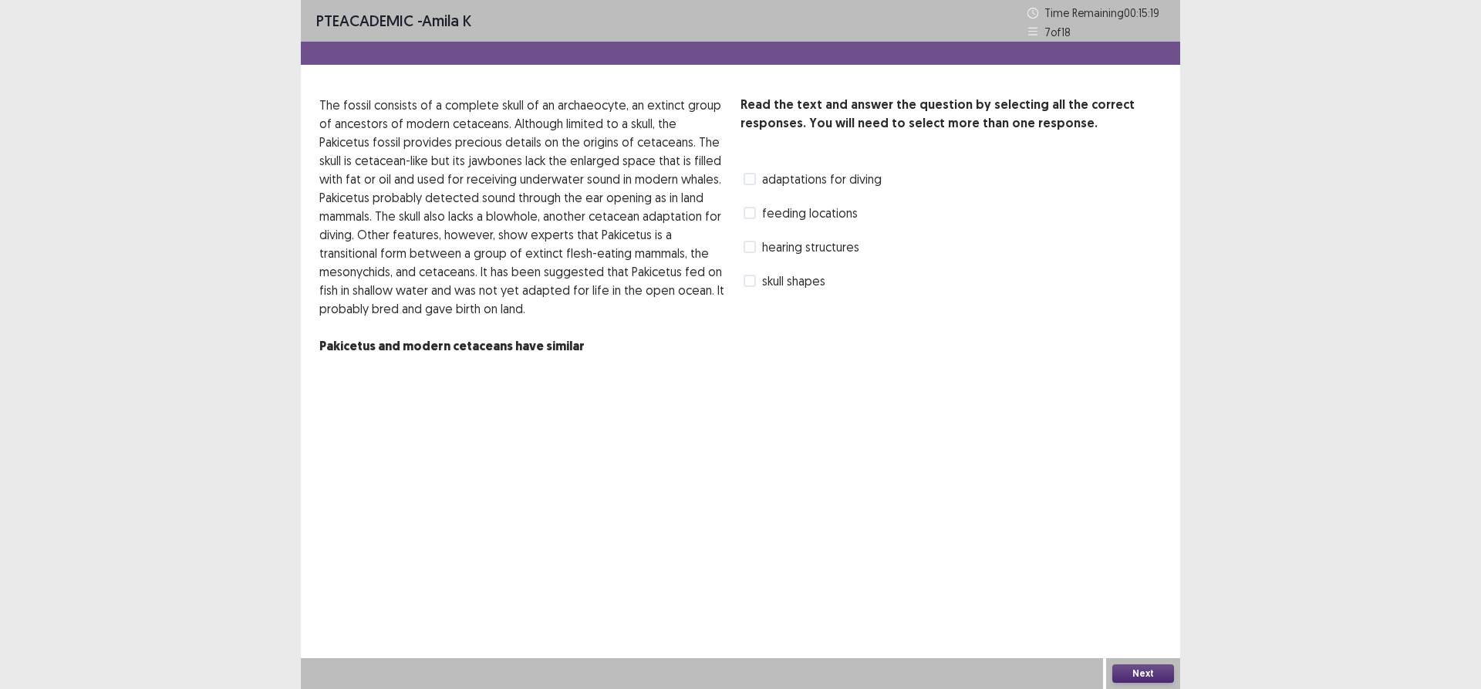
click at [752, 181] on span at bounding box center [750, 179] width 12 height 12
click at [754, 214] on span at bounding box center [750, 213] width 12 height 12
click at [759, 274] on label "skull shapes" at bounding box center [785, 281] width 82 height 19
click at [749, 204] on label "feeding locations" at bounding box center [801, 213] width 114 height 19
click at [1128, 668] on button "Next" at bounding box center [1143, 673] width 62 height 19
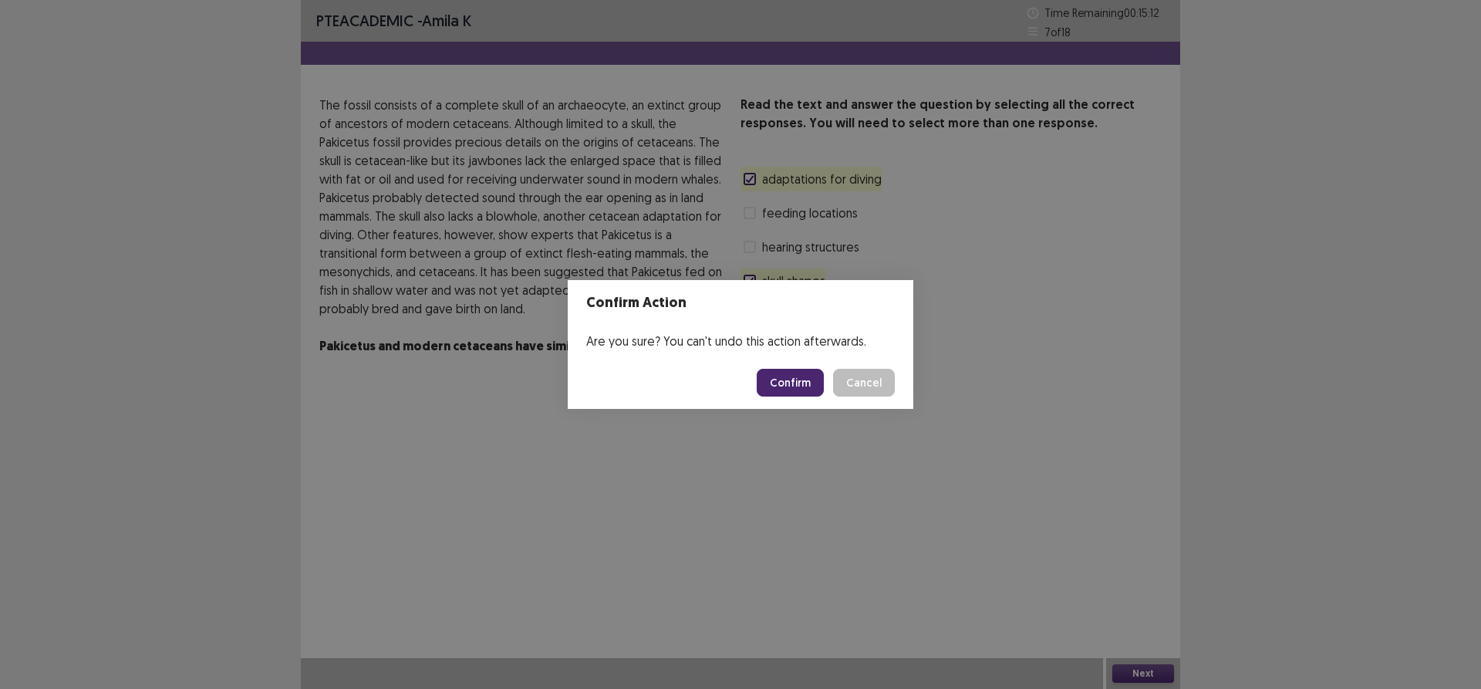
click at [788, 383] on button "Confirm" at bounding box center [790, 383] width 67 height 28
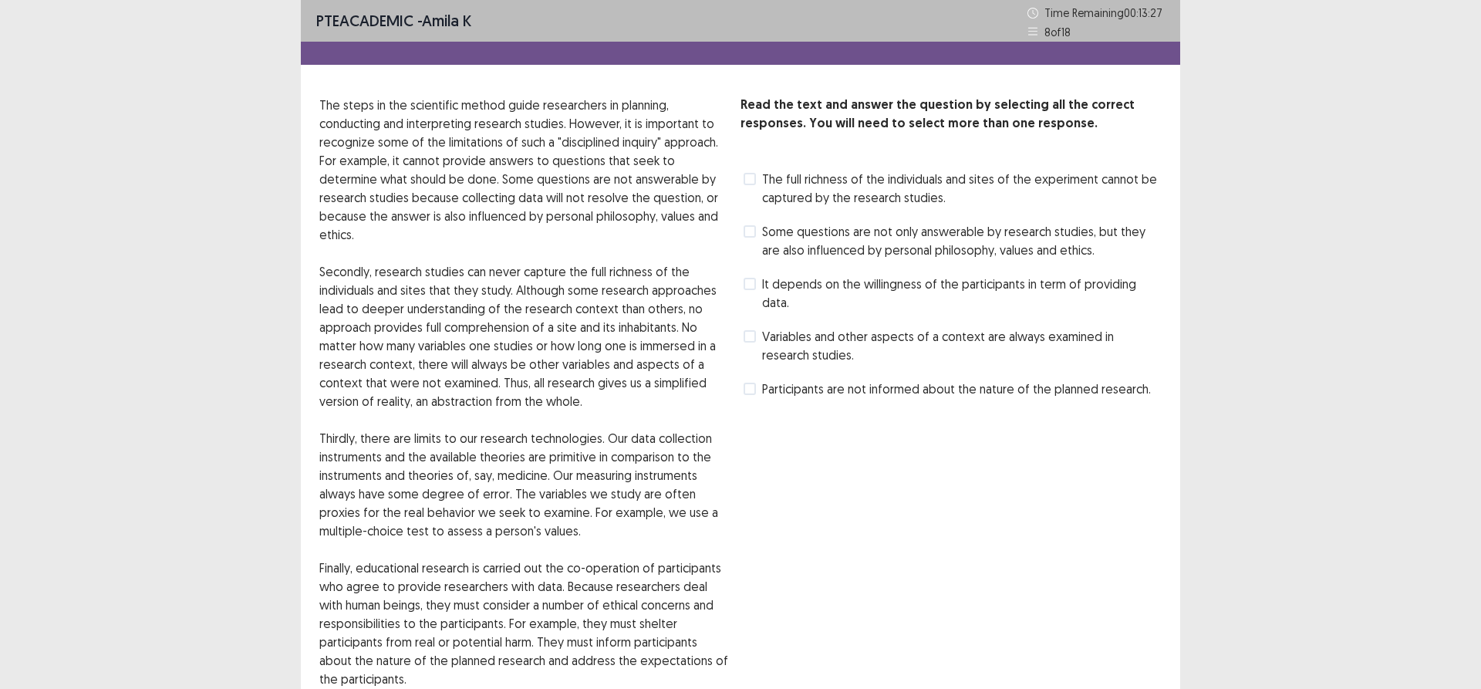
click at [758, 175] on label "The full richness of the individuals and sites of the experiment cannot be capt…" at bounding box center [953, 188] width 418 height 37
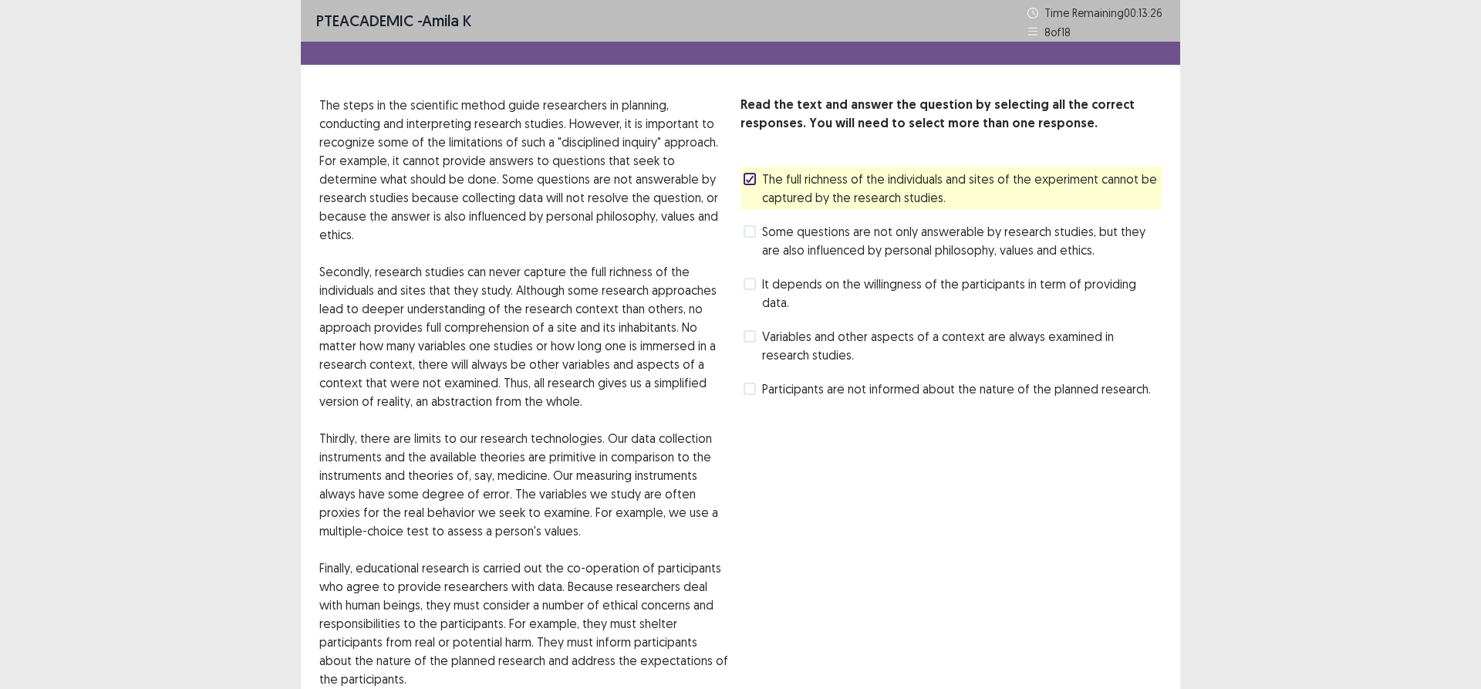
click at [755, 225] on span at bounding box center [750, 231] width 12 height 12
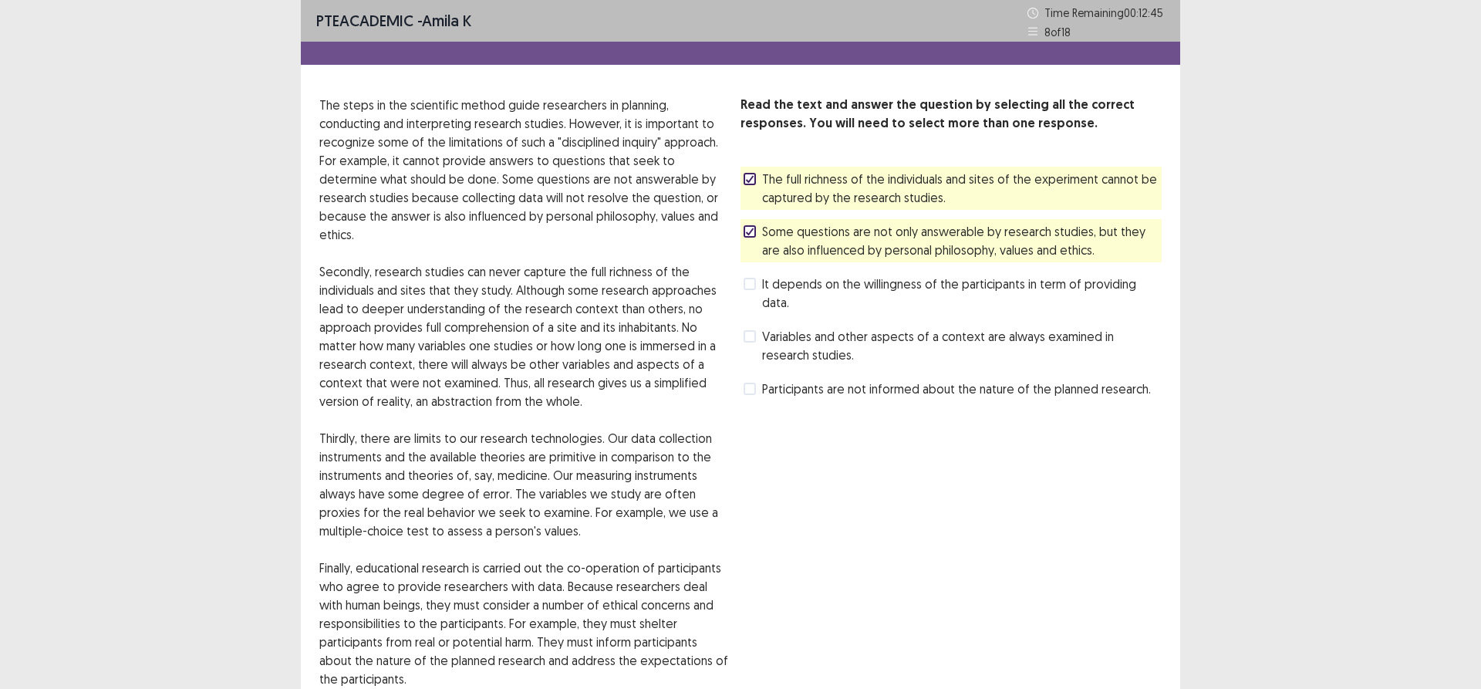
click at [1031, 34] on icon at bounding box center [1032, 31] width 11 height 11
